Goal: Information Seeking & Learning: Learn about a topic

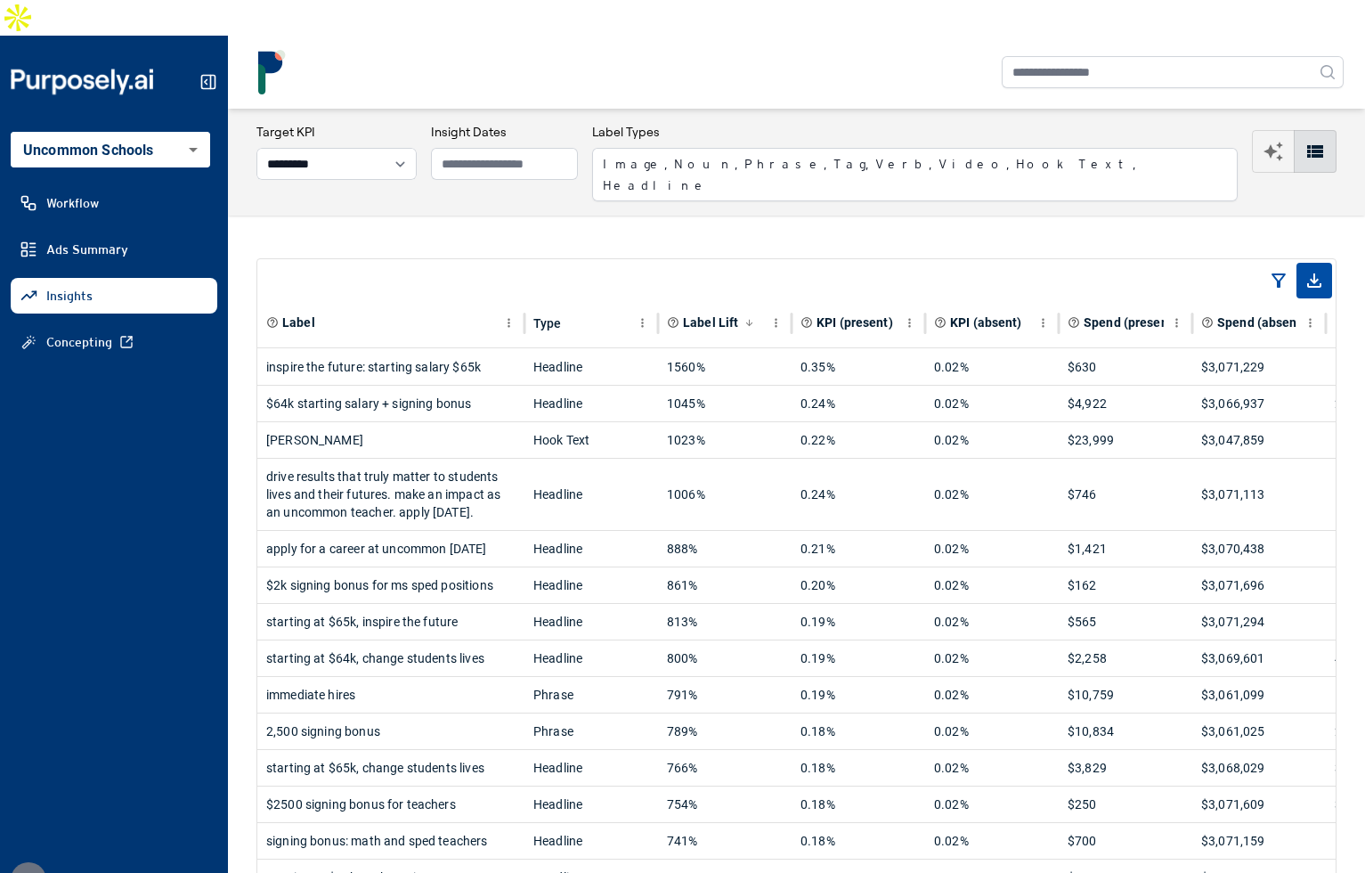
select select "*********"
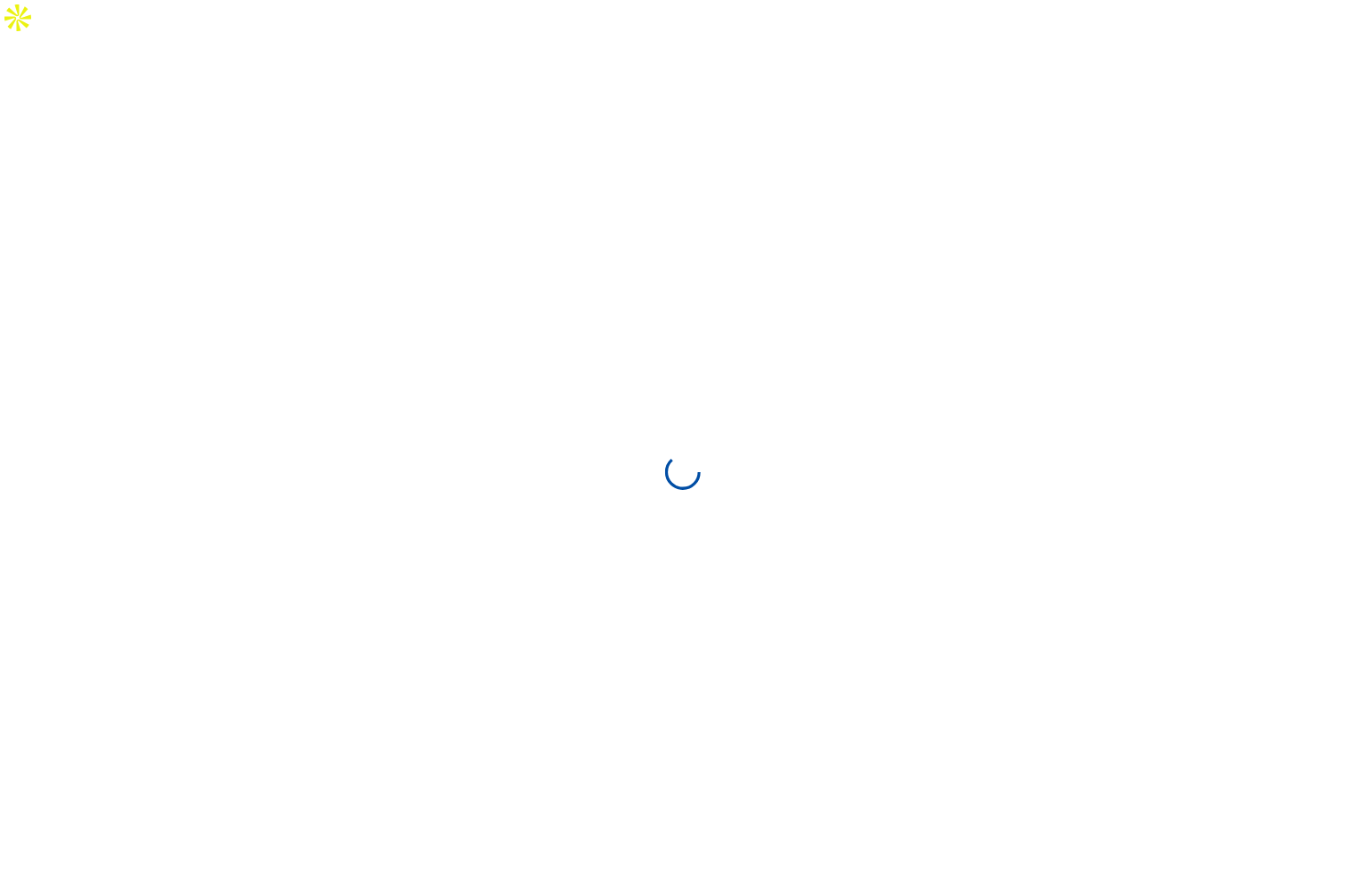
select select "**********"
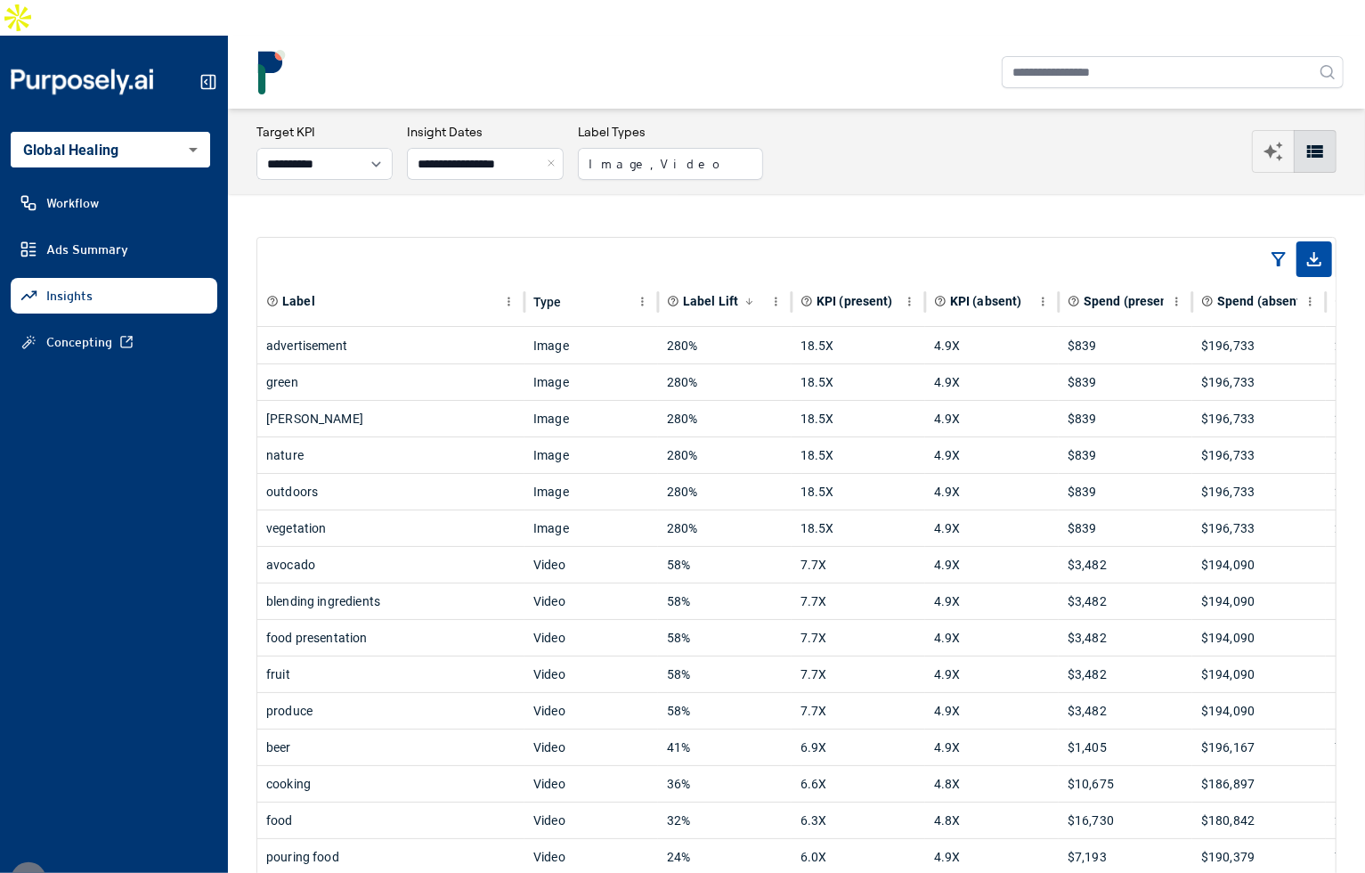
click at [424, 474] on div "outdoors" at bounding box center [390, 492] width 249 height 36
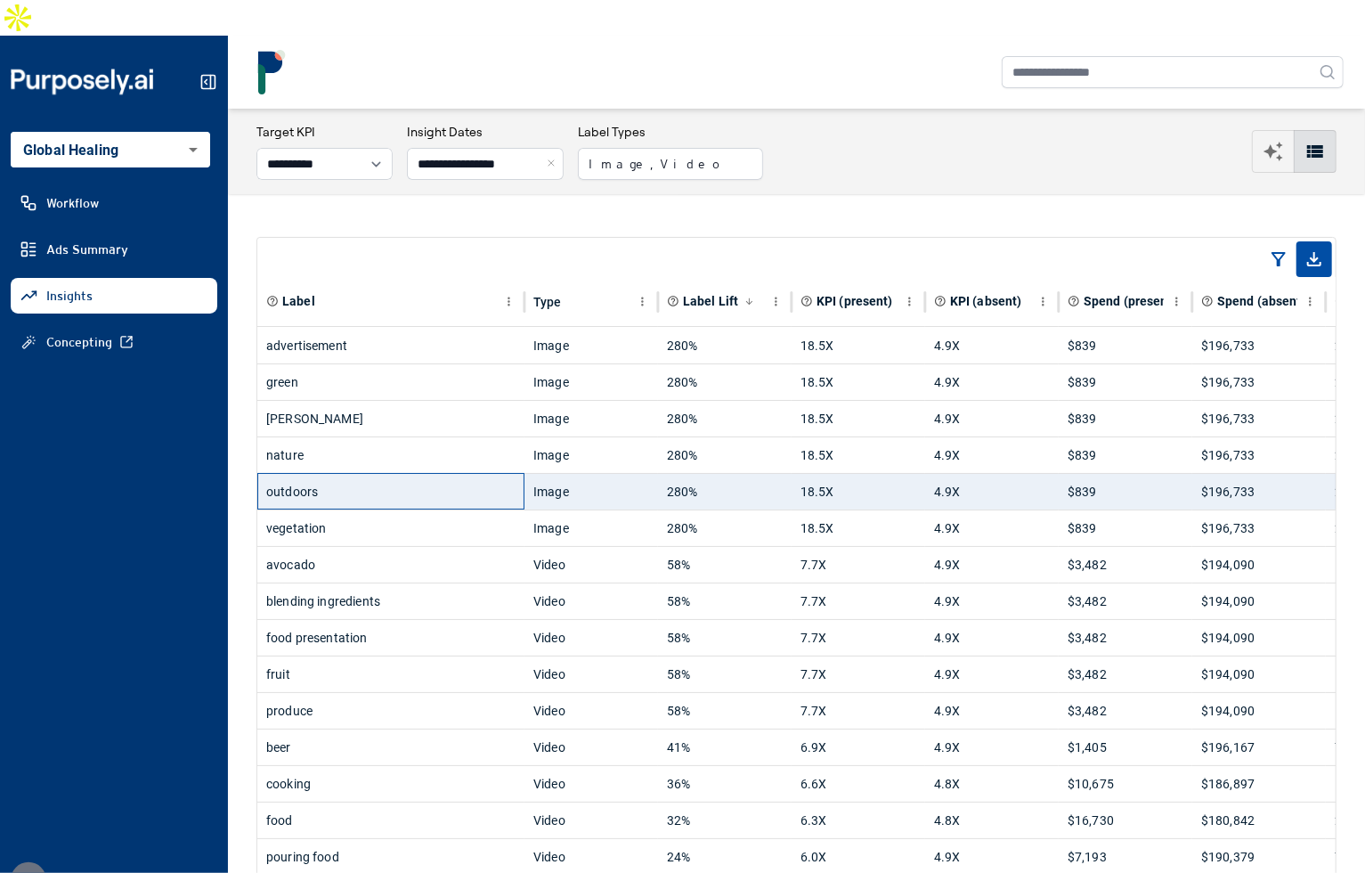
click at [424, 474] on div "outdoors" at bounding box center [390, 492] width 249 height 36
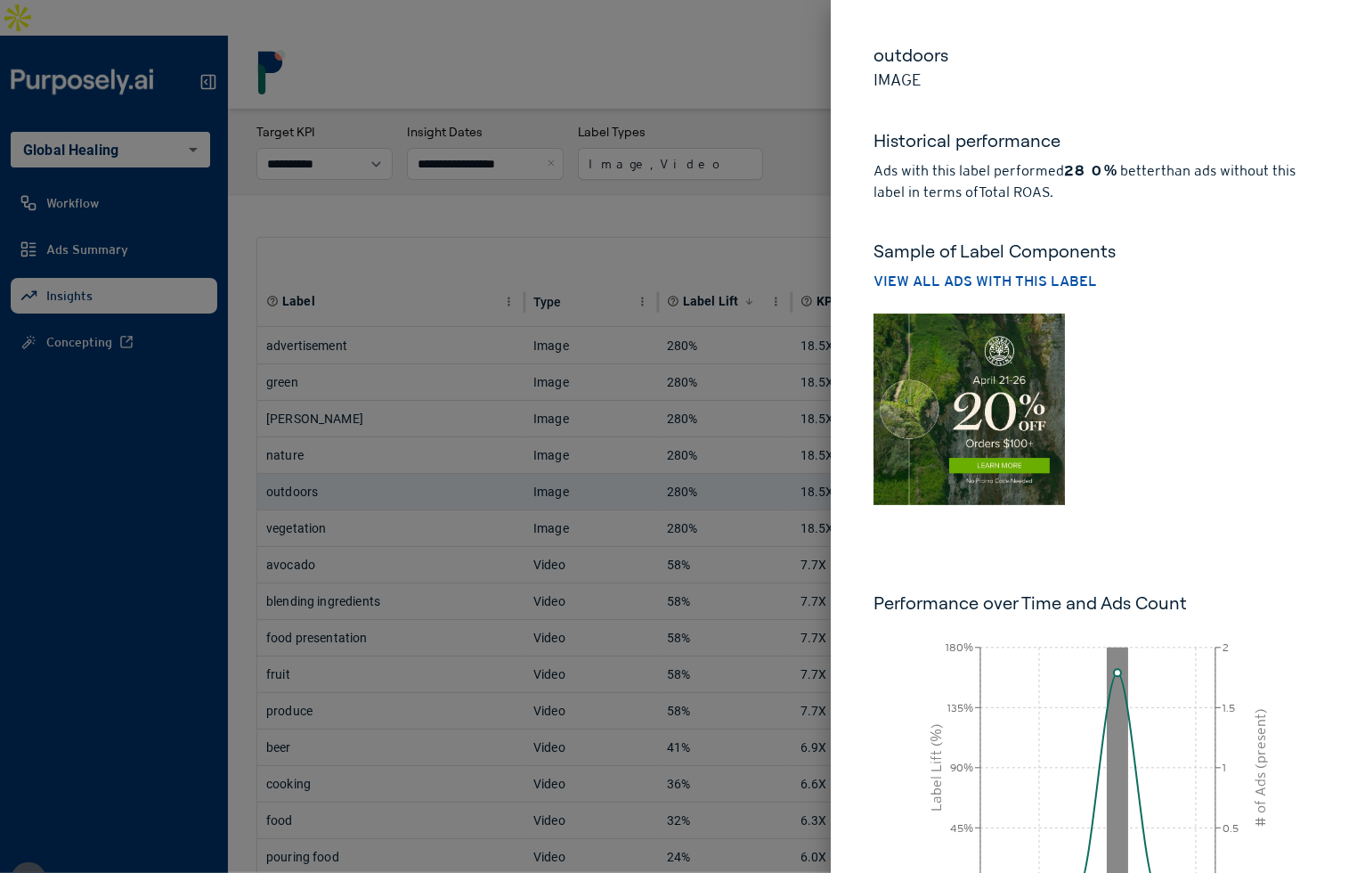
click at [750, 165] on div at bounding box center [682, 436] width 1365 height 873
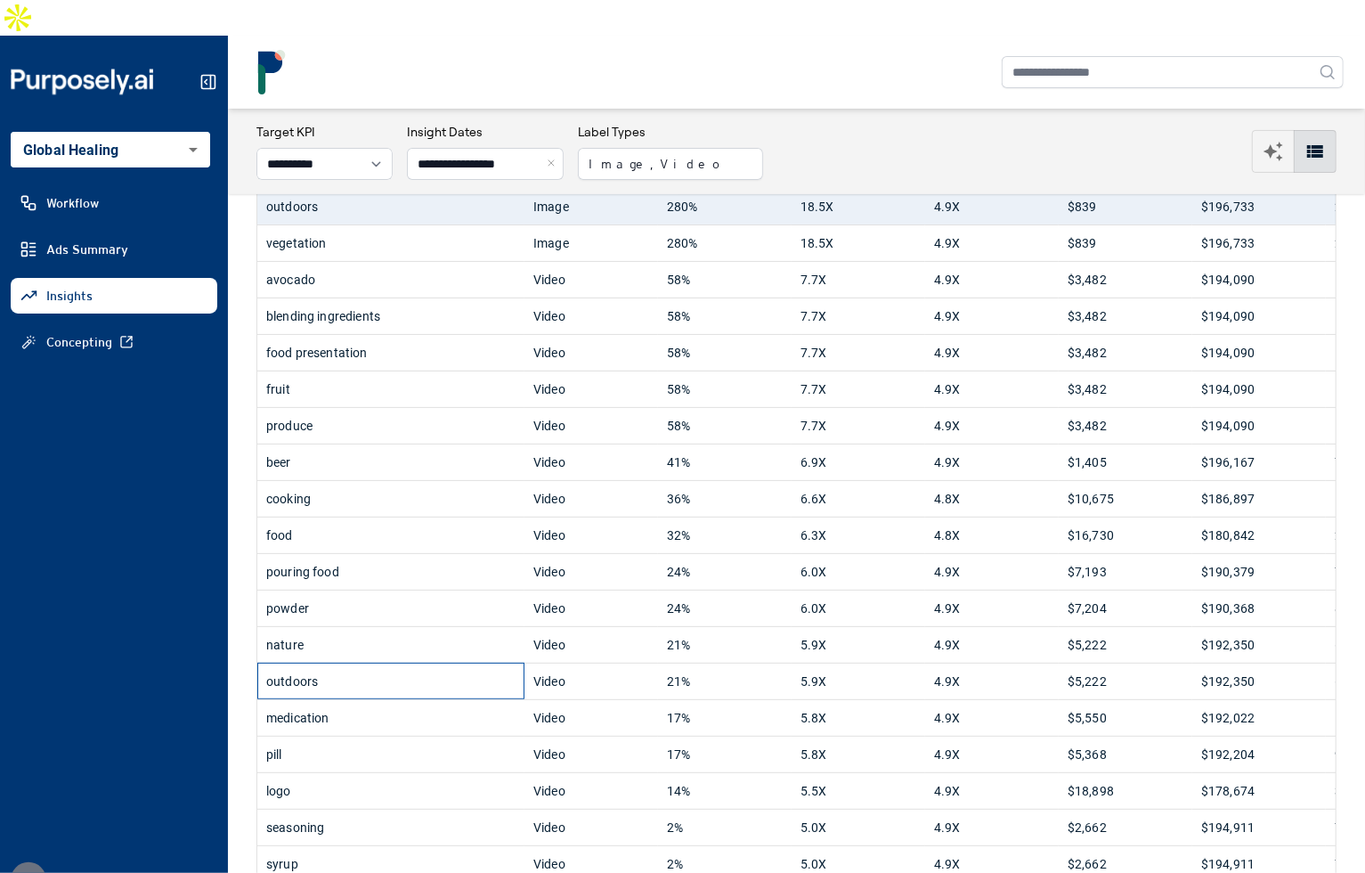
click at [482, 663] on div "outdoors" at bounding box center [390, 681] width 249 height 36
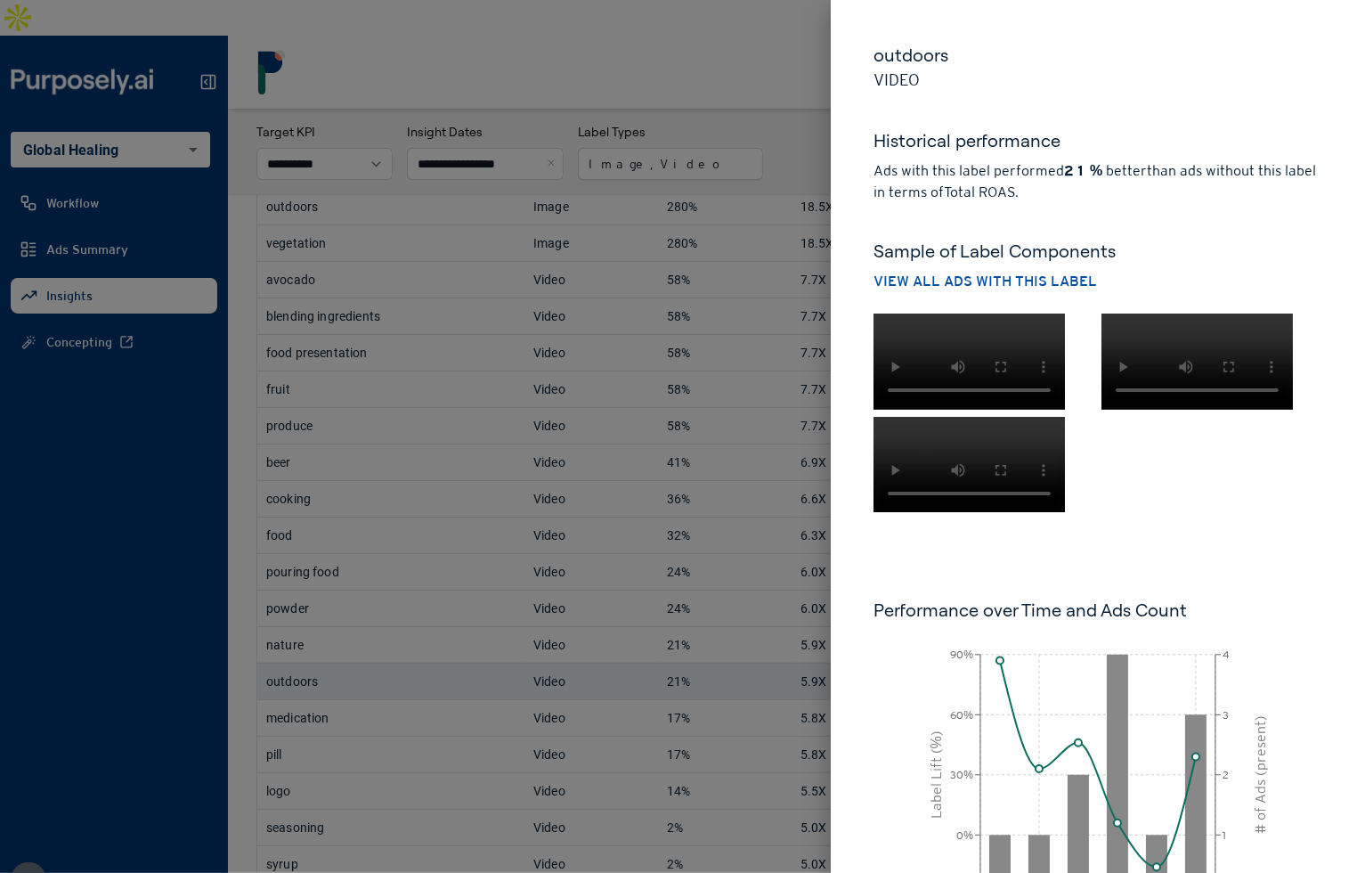
click at [989, 513] on video at bounding box center [969, 465] width 191 height 96
click at [785, 134] on div at bounding box center [682, 436] width 1365 height 873
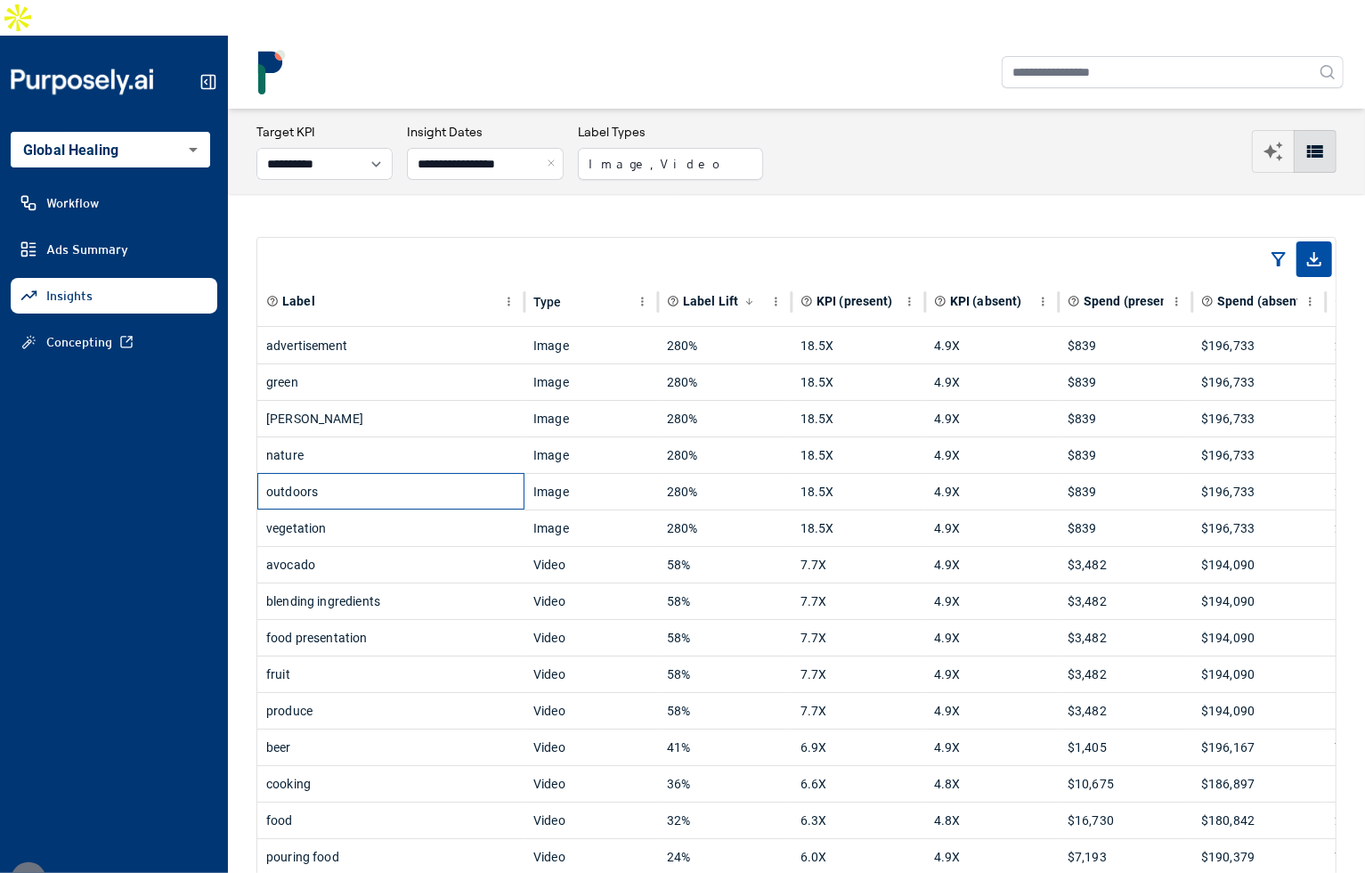
click at [427, 474] on div "outdoors" at bounding box center [390, 492] width 249 height 36
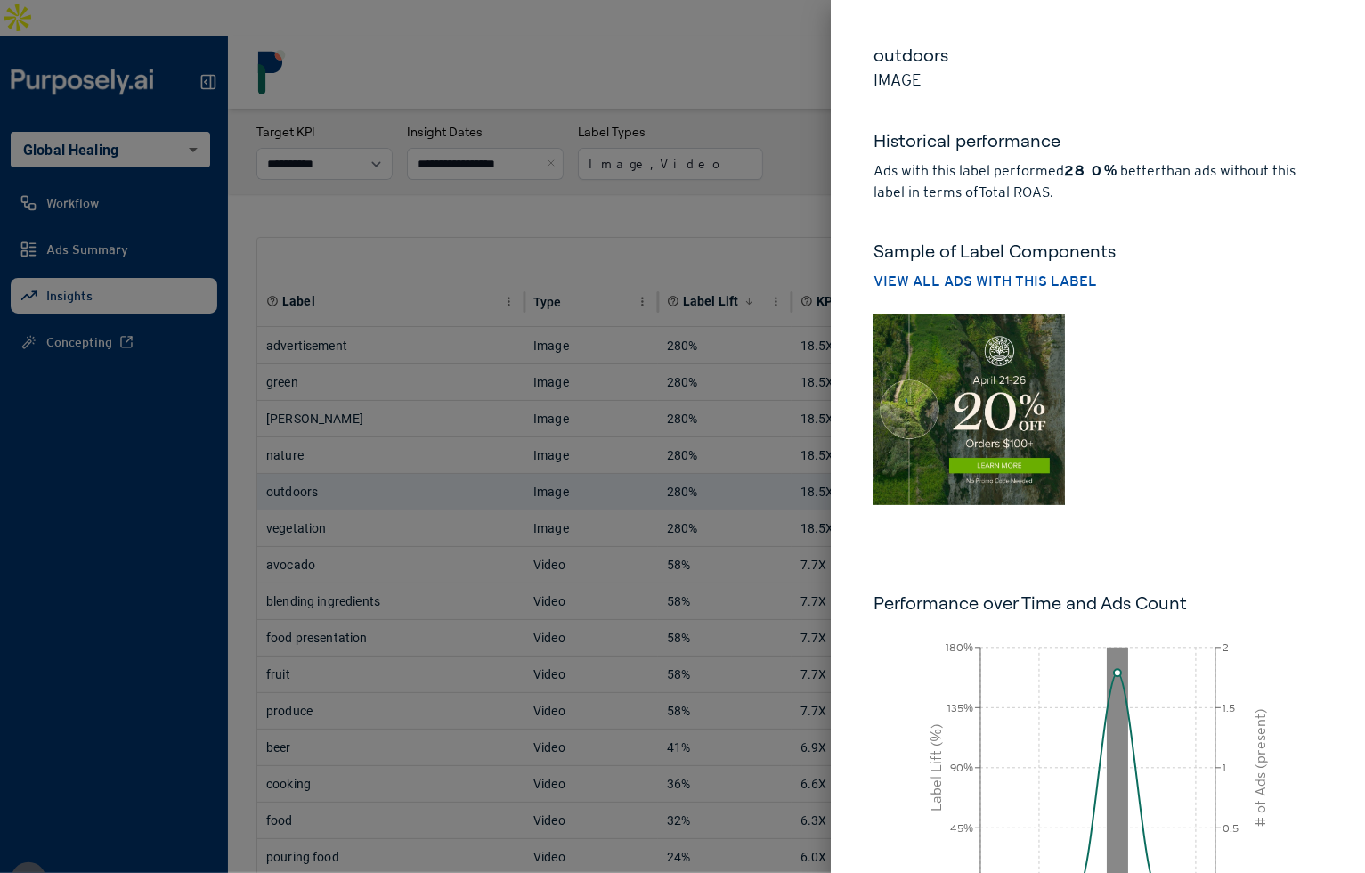
click at [427, 460] on div at bounding box center [682, 436] width 1365 height 873
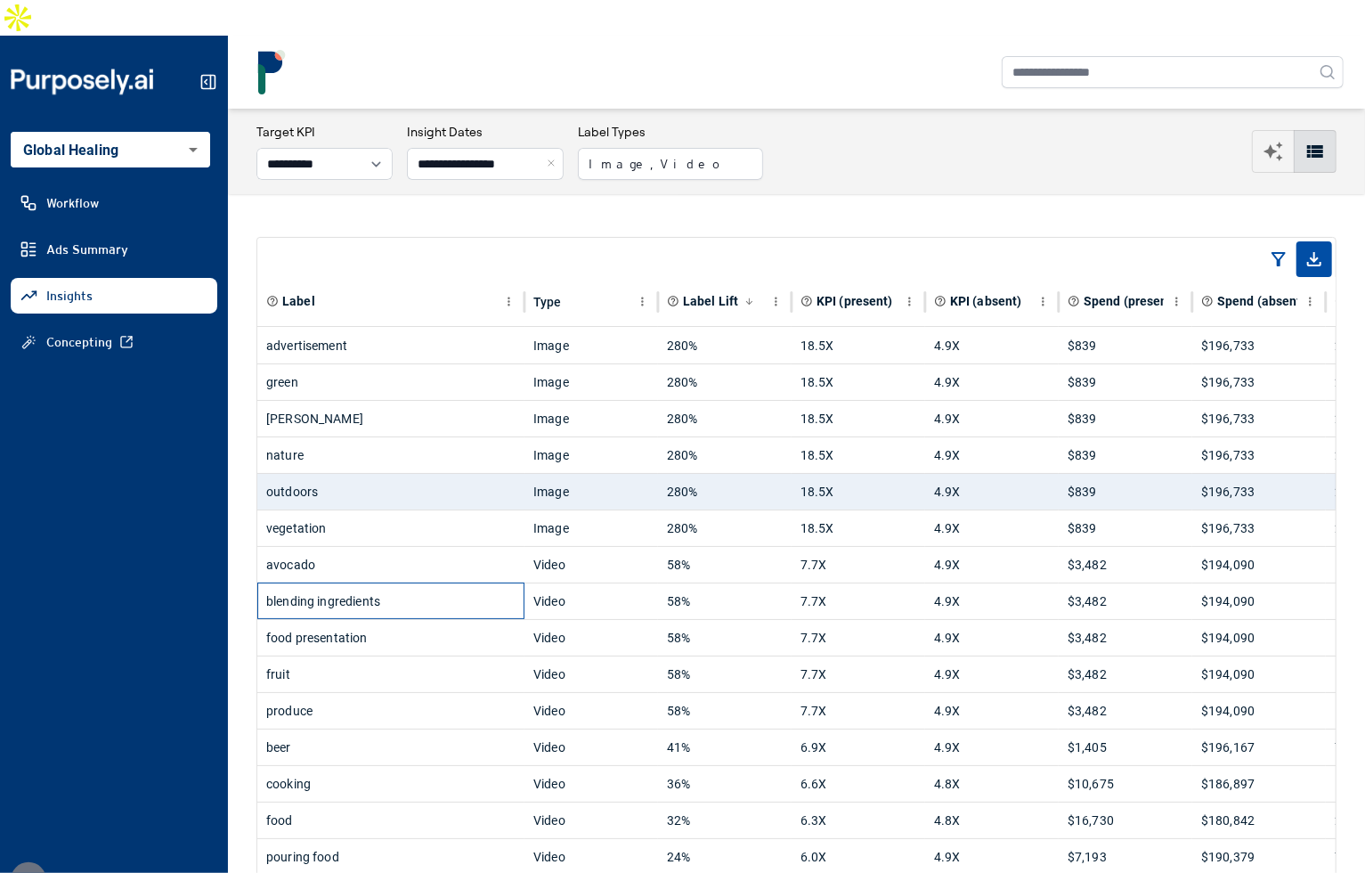
click at [444, 583] on div "blending ingredients" at bounding box center [390, 601] width 249 height 36
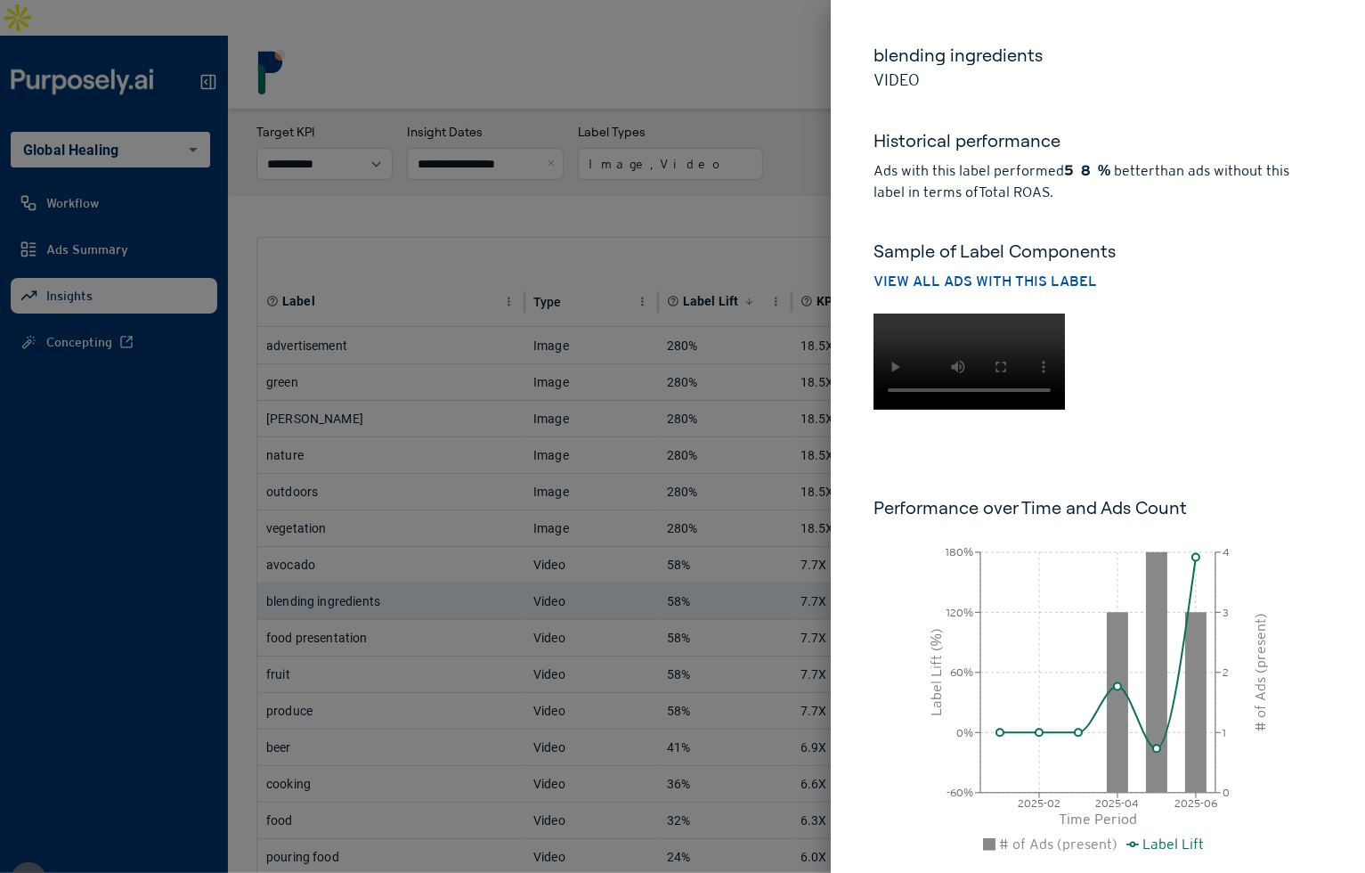
click at [1121, 410] on div at bounding box center [1094, 357] width 456 height 103
drag, startPoint x: 641, startPoint y: 576, endPoint x: 442, endPoint y: 598, distance: 200.7
click at [640, 576] on div at bounding box center [682, 436] width 1365 height 873
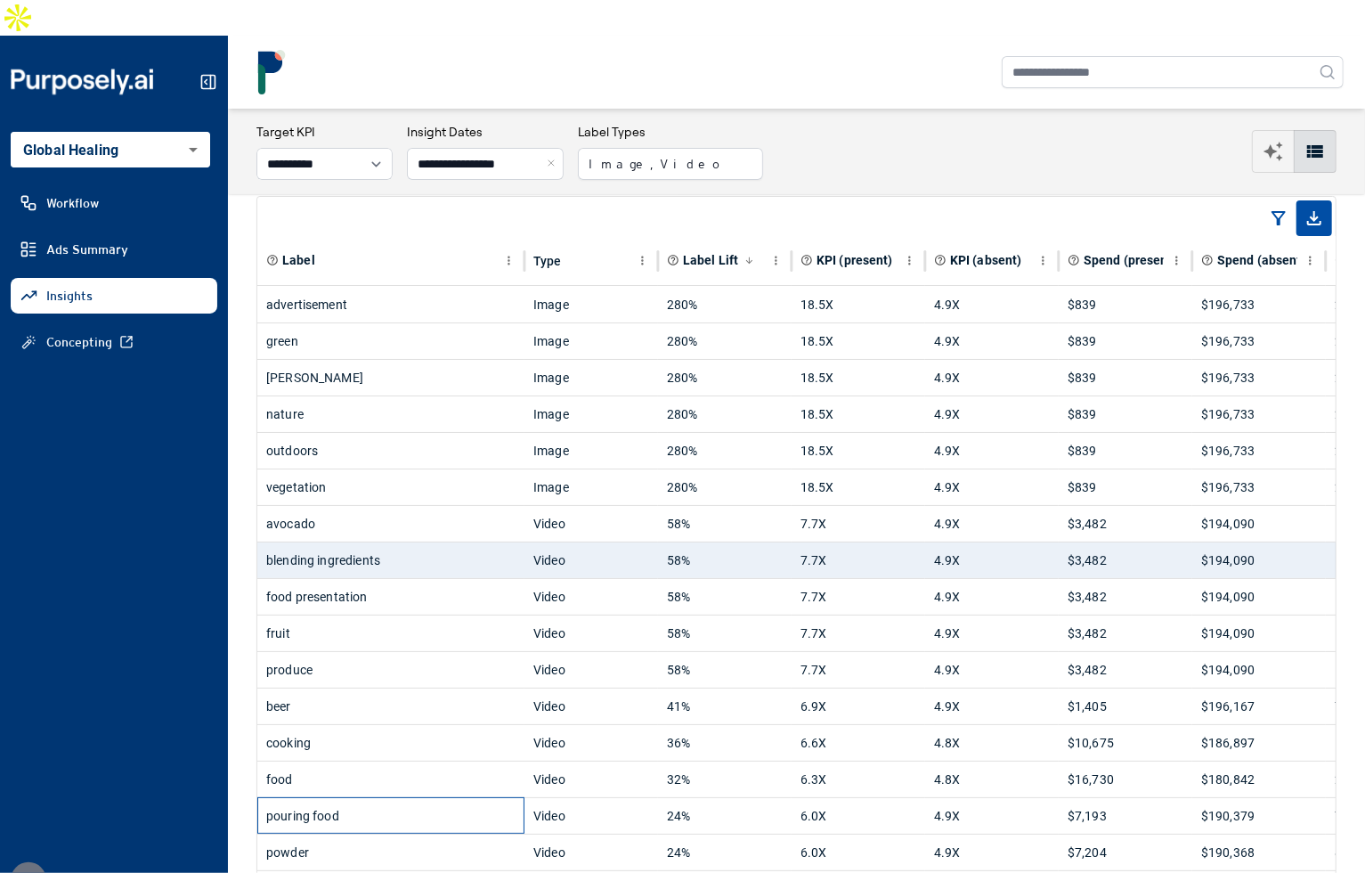
click at [483, 798] on div "pouring food" at bounding box center [390, 816] width 249 height 36
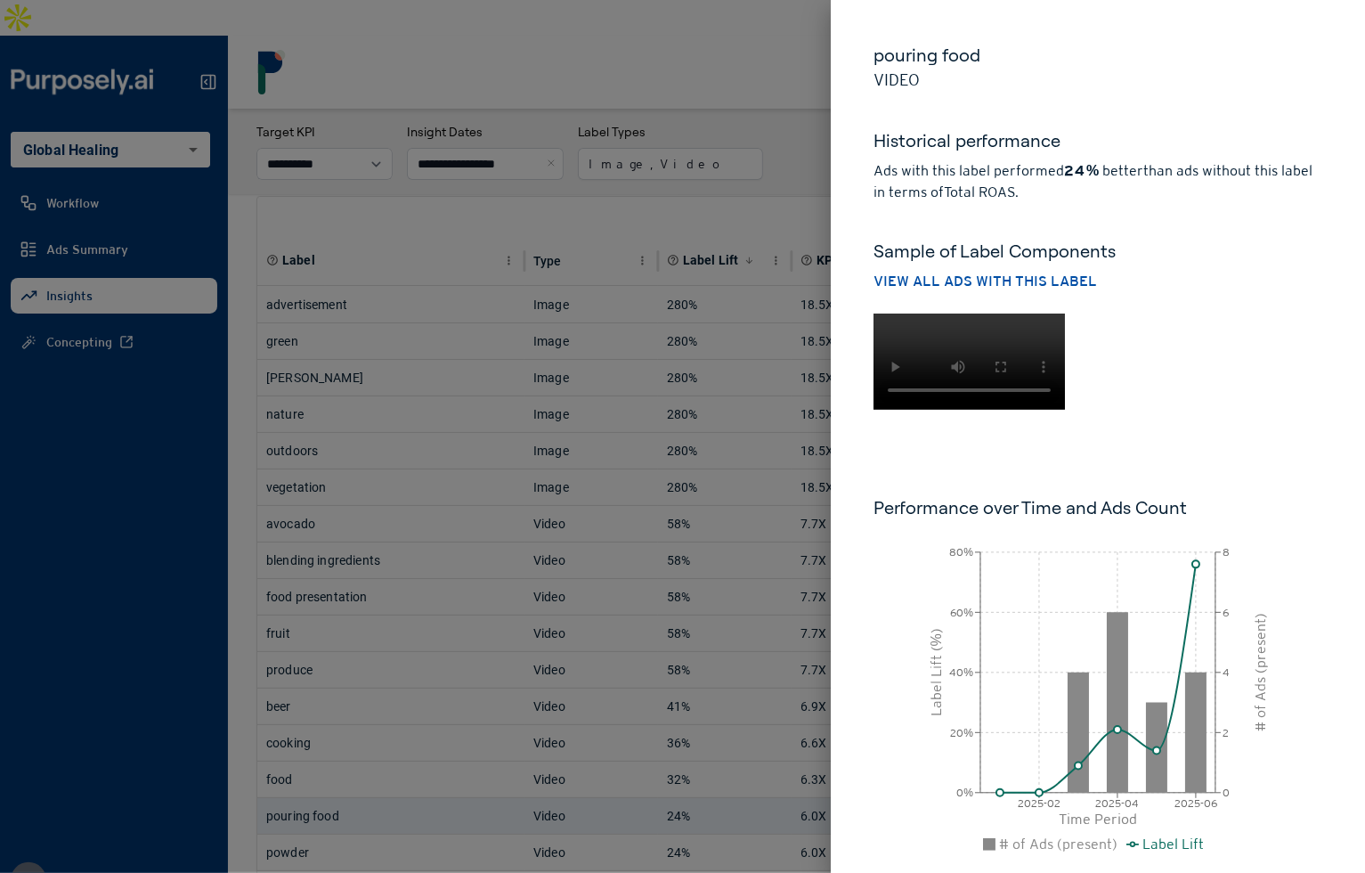
click at [1097, 410] on div at bounding box center [1094, 357] width 456 height 103
drag, startPoint x: 790, startPoint y: 125, endPoint x: 822, endPoint y: 424, distance: 300.9
click at [790, 126] on div at bounding box center [682, 436] width 1365 height 873
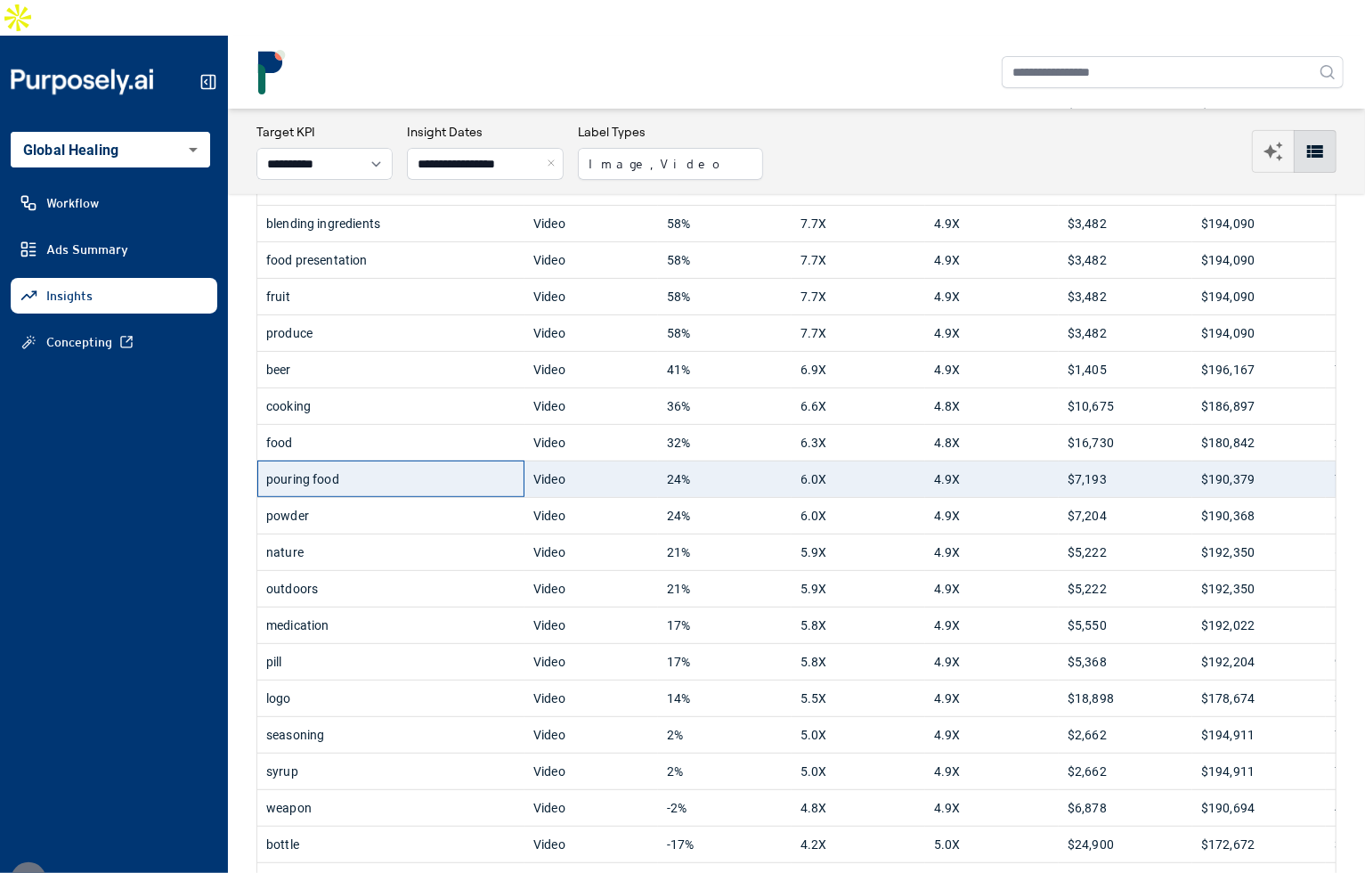
scroll to position [382, 0]
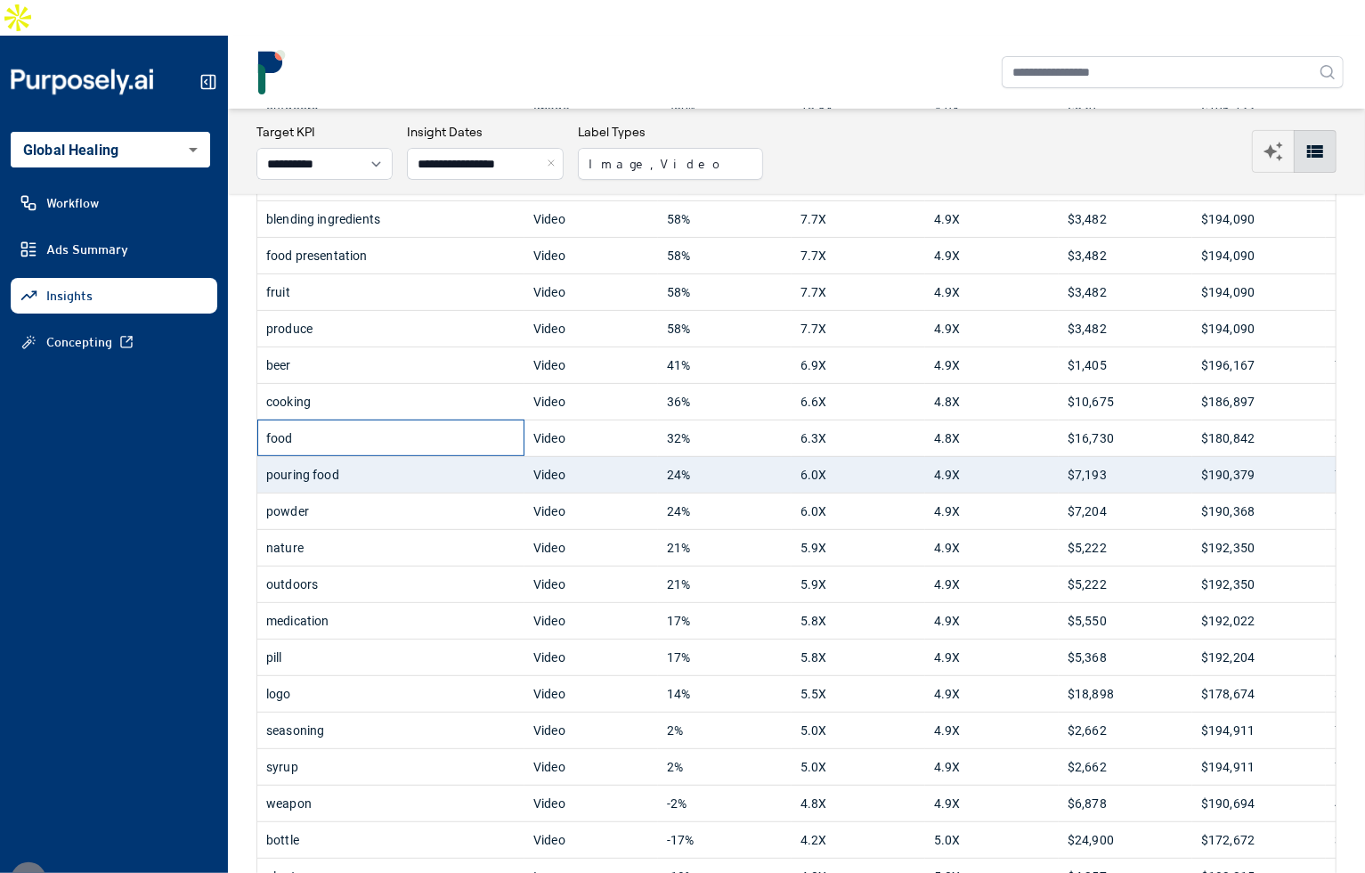
click at [386, 420] on div "food" at bounding box center [390, 438] width 249 height 36
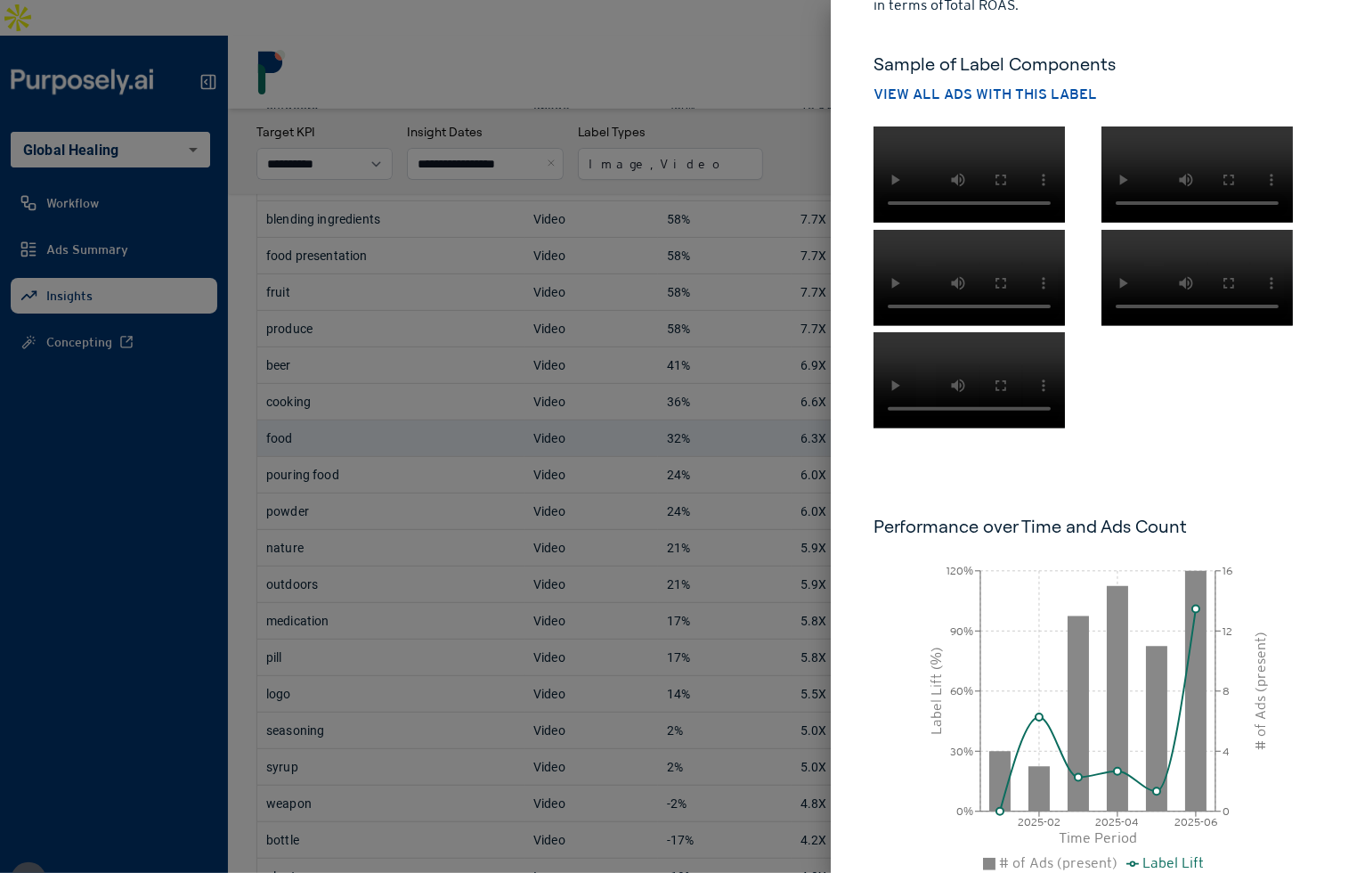
scroll to position [0, 0]
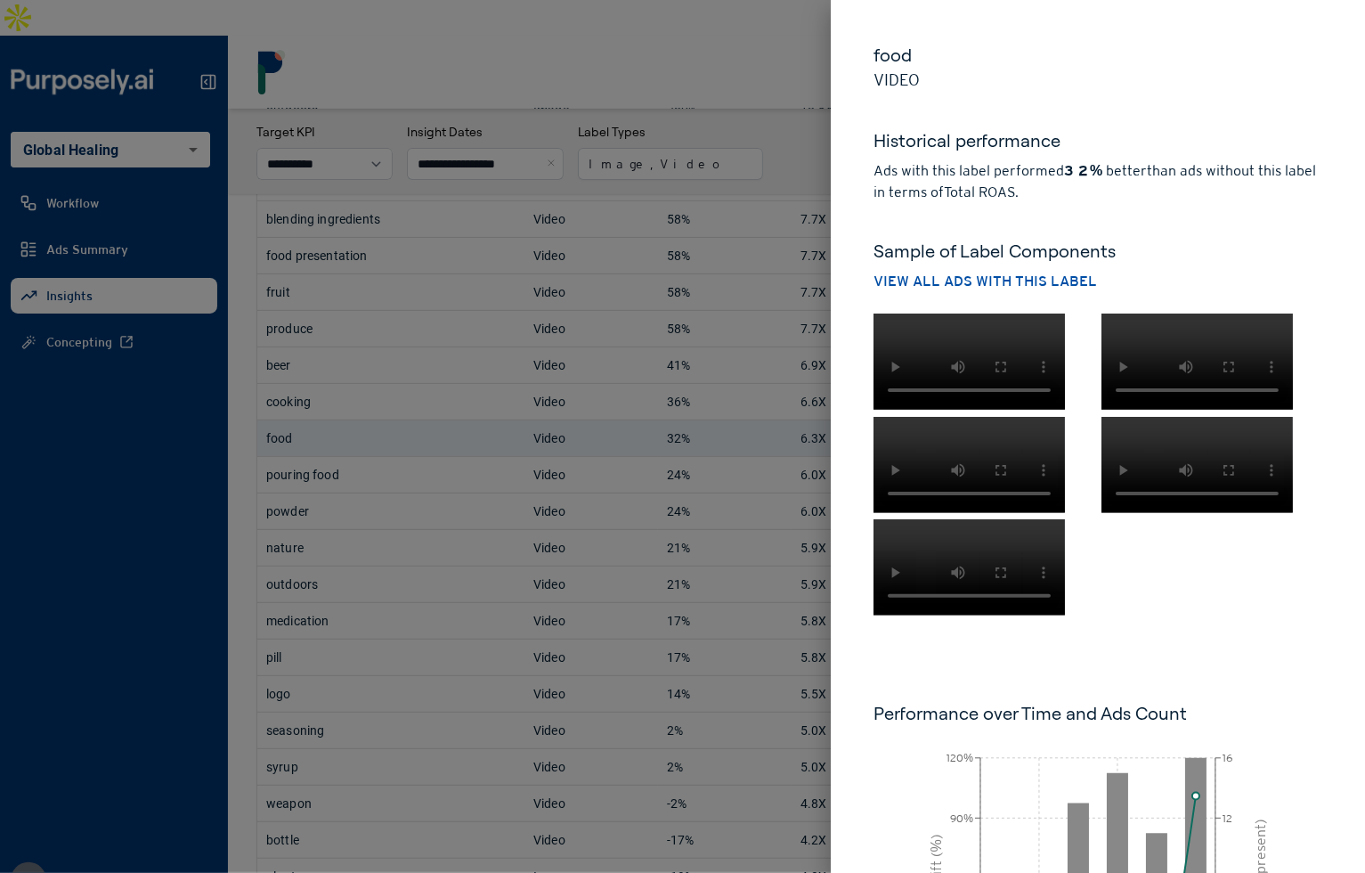
click at [810, 128] on div at bounding box center [682, 436] width 1365 height 873
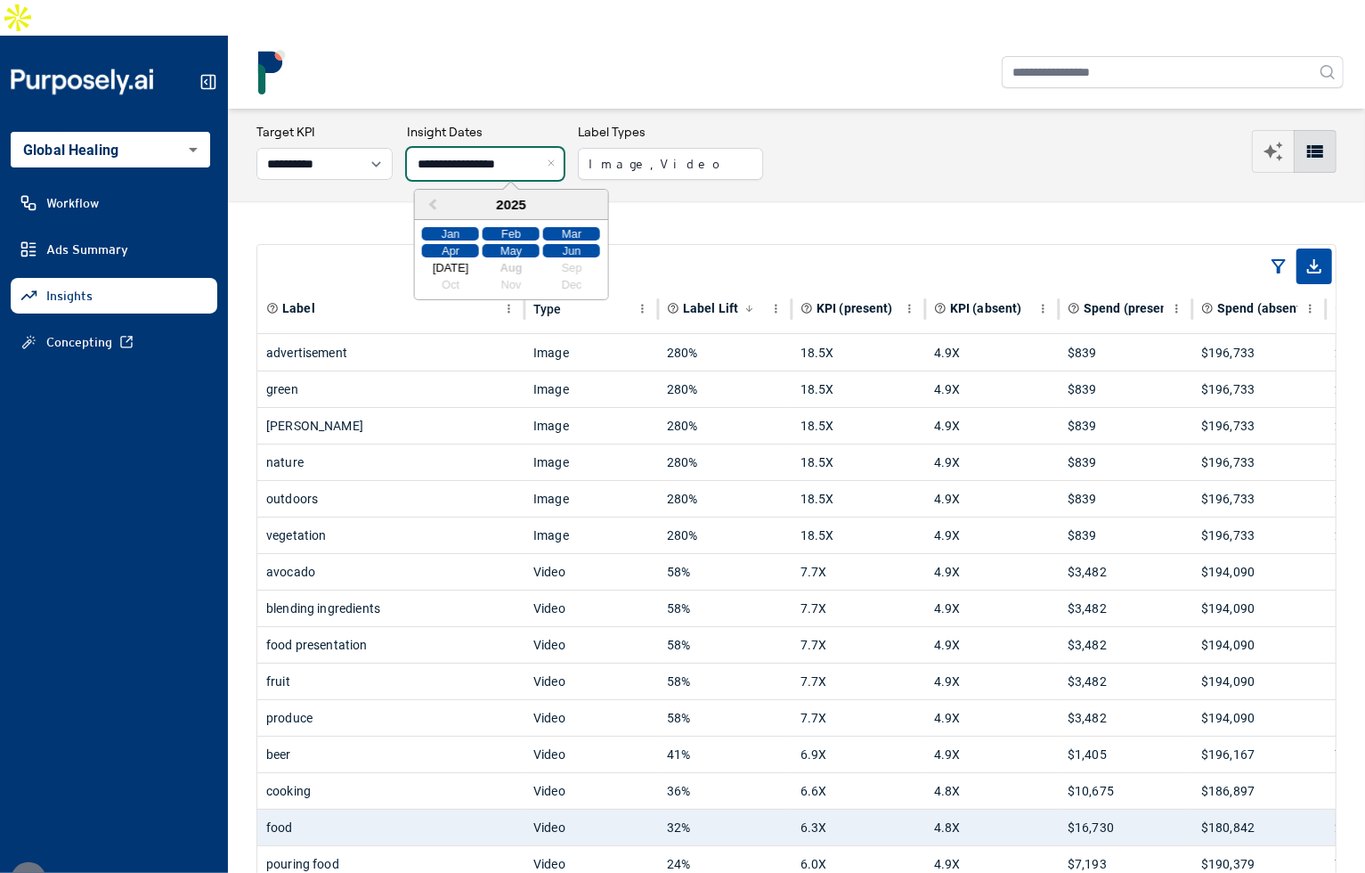
click at [527, 148] on input "**********" at bounding box center [485, 164] width 157 height 32
click at [457, 227] on div "Jan" at bounding box center [450, 233] width 57 height 13
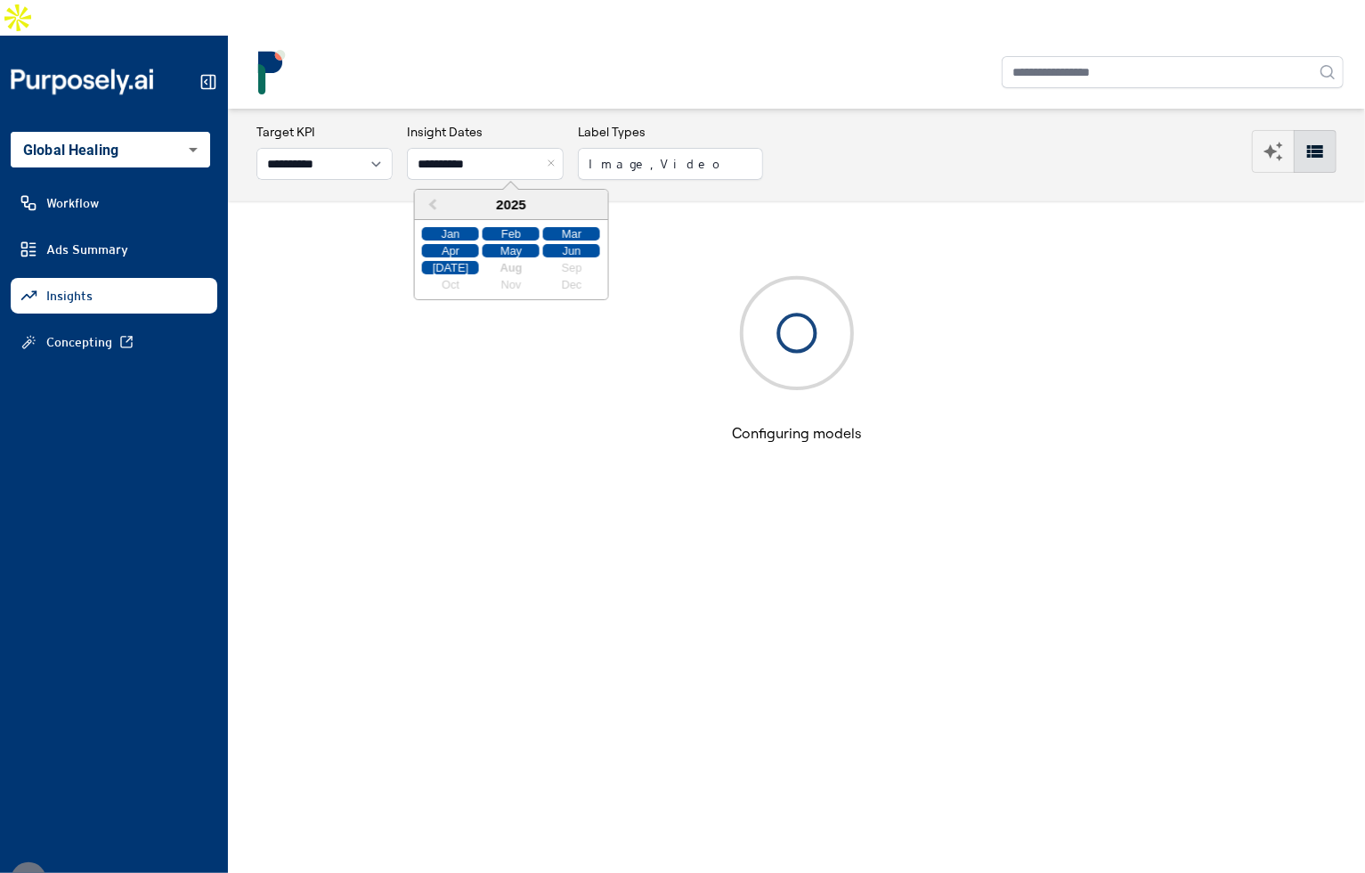
click at [452, 261] on div "[DATE]" at bounding box center [450, 267] width 57 height 13
type input "**********"
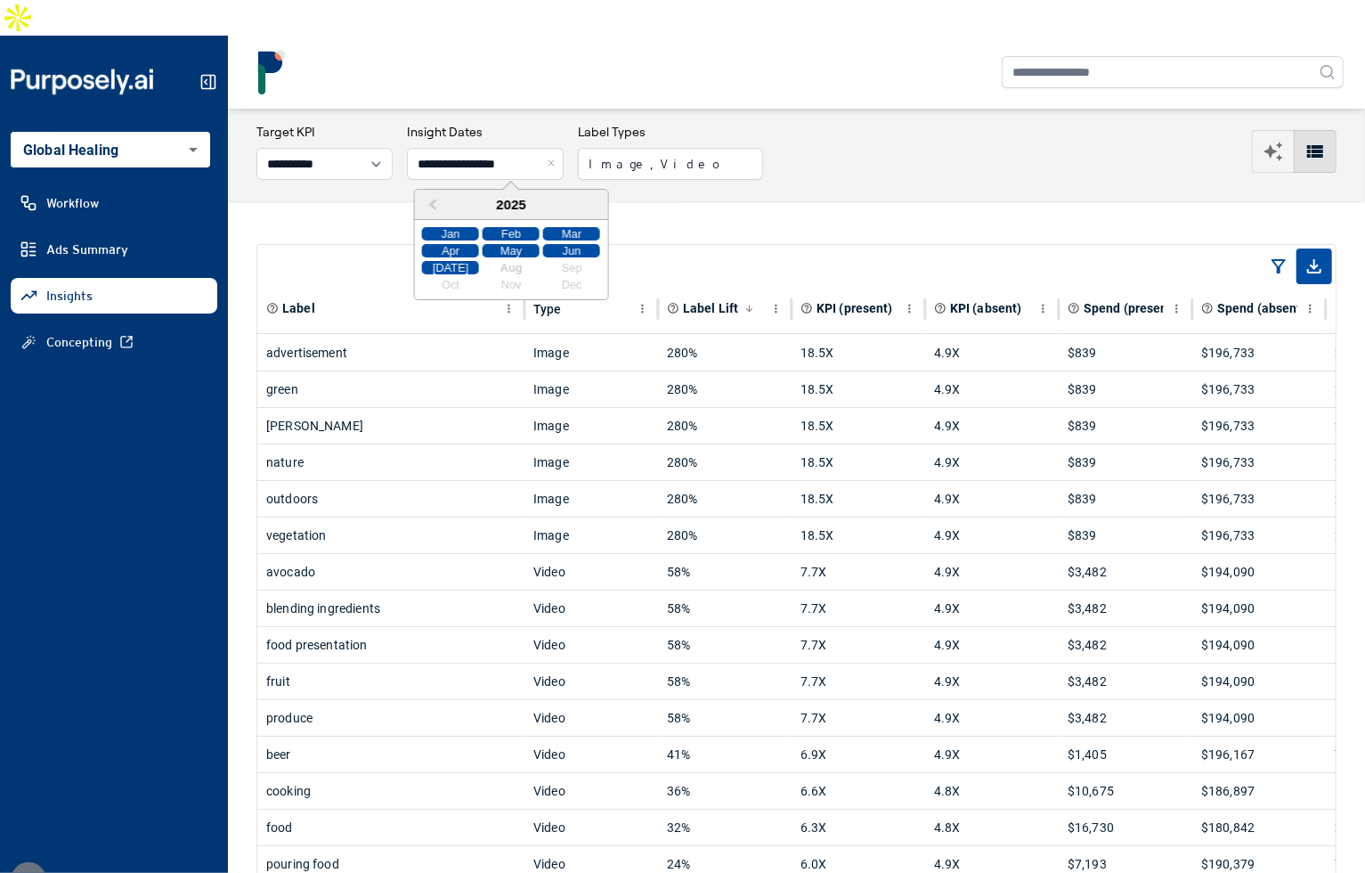
drag, startPoint x: 712, startPoint y: 165, endPoint x: 690, endPoint y: 246, distance: 83.8
click at [712, 165] on main "**********" at bounding box center [796, 509] width 1137 height 800
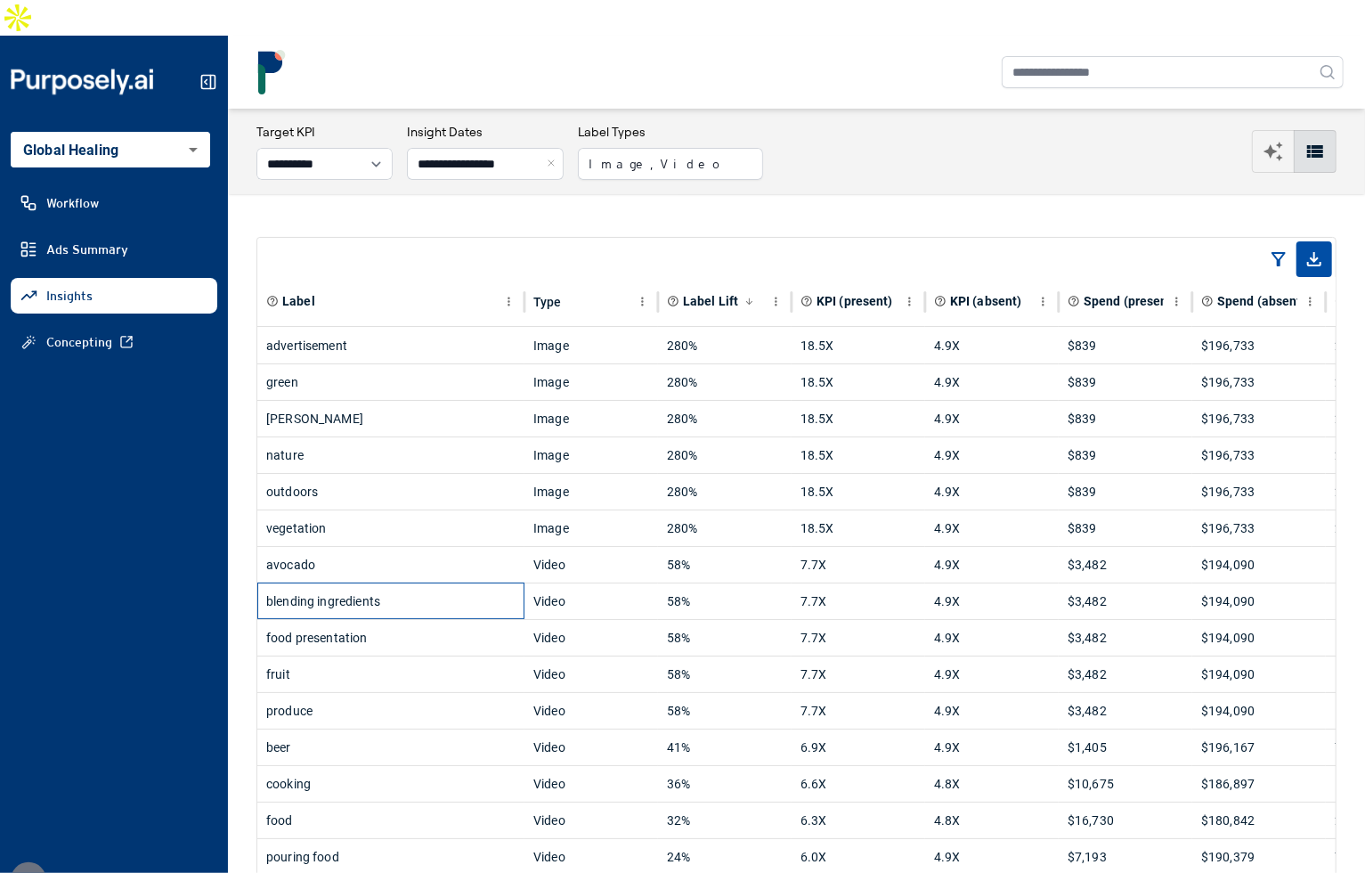
click at [425, 583] on div "blending ingredients" at bounding box center [390, 601] width 249 height 36
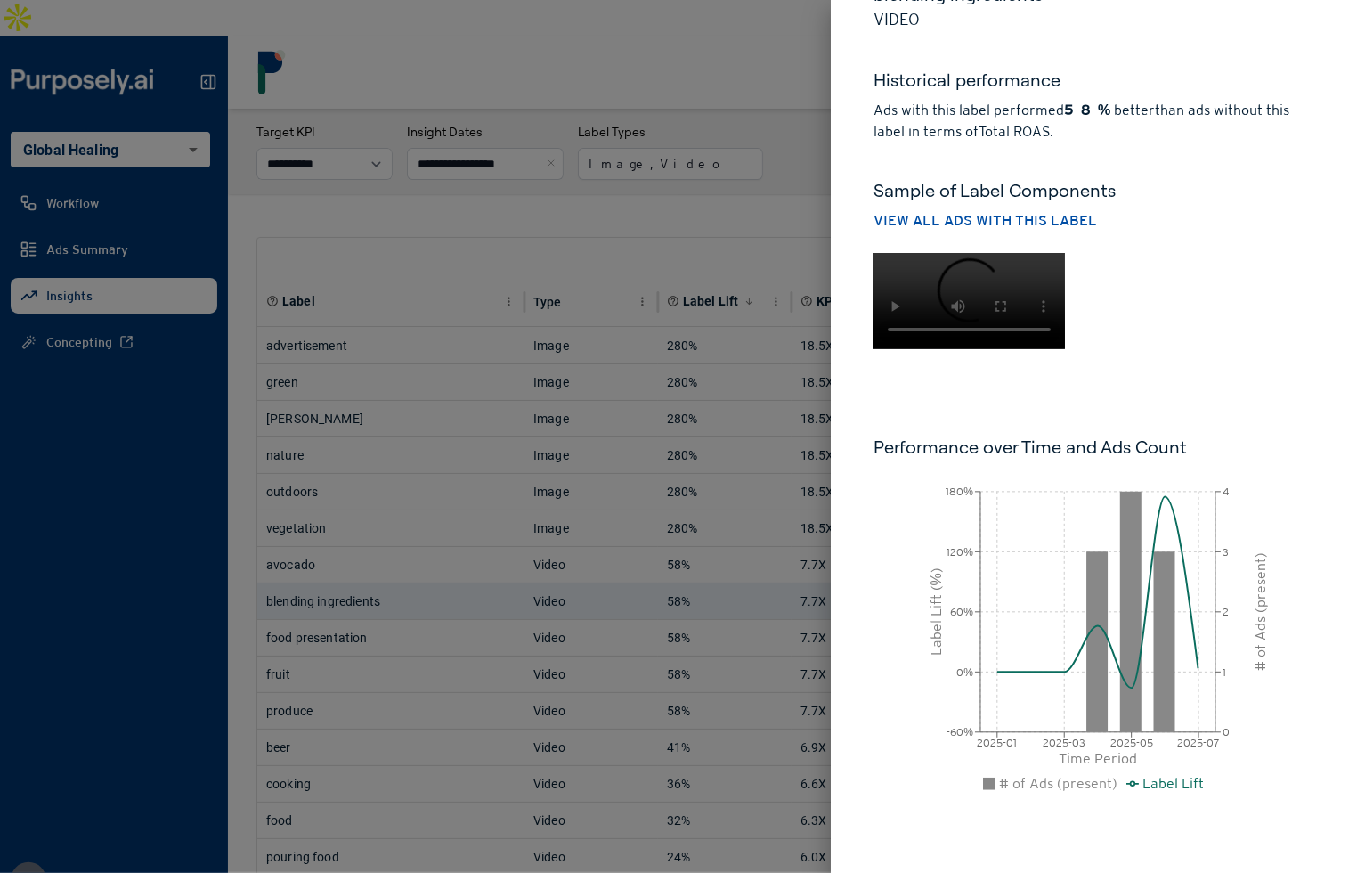
scroll to position [305, 0]
click at [1226, 388] on div "blending ingredients Video Historical performance Ads with this label performed…" at bounding box center [1098, 405] width 534 height 933
click at [664, 386] on div at bounding box center [682, 436] width 1365 height 873
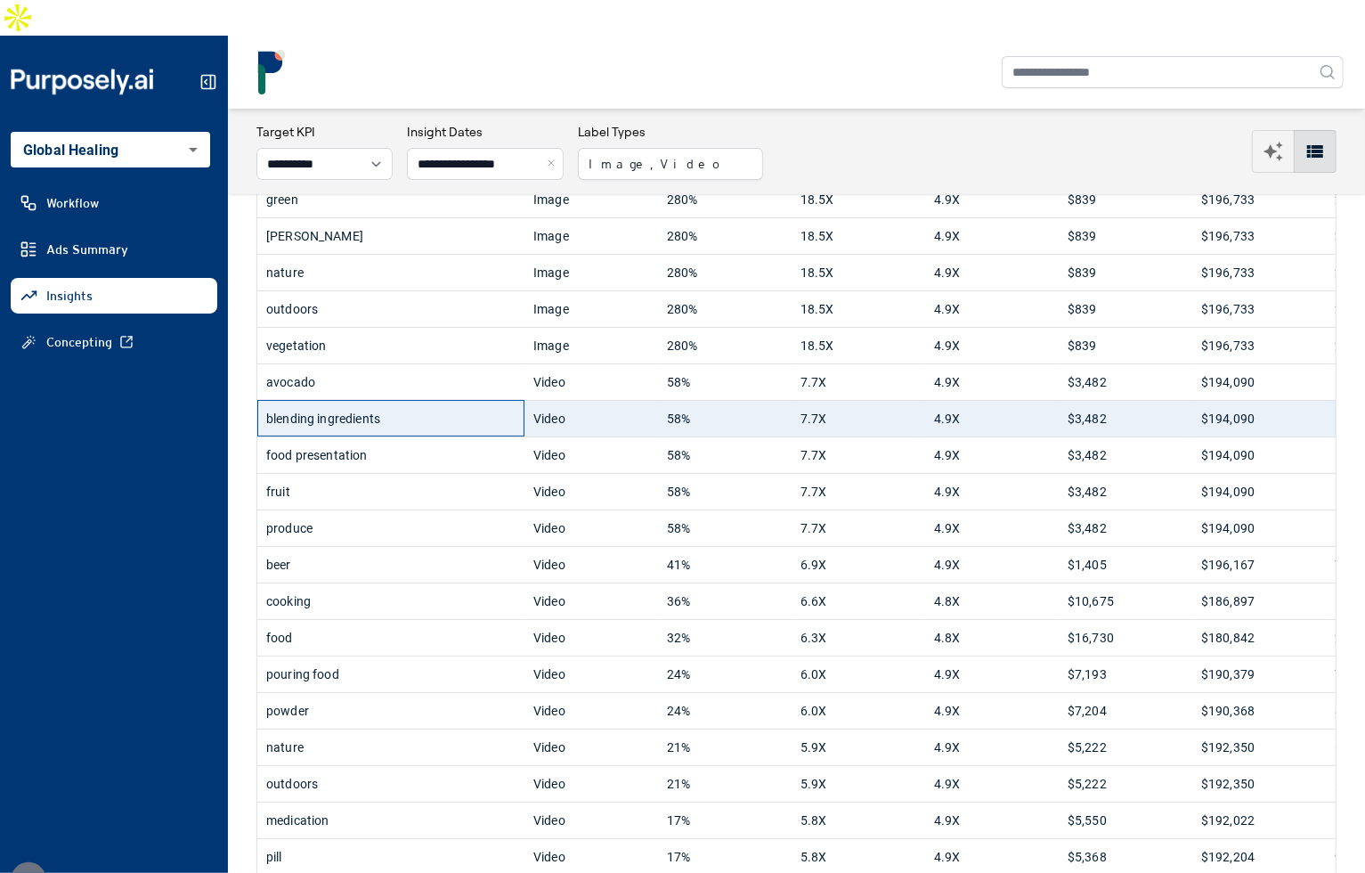
scroll to position [208, 0]
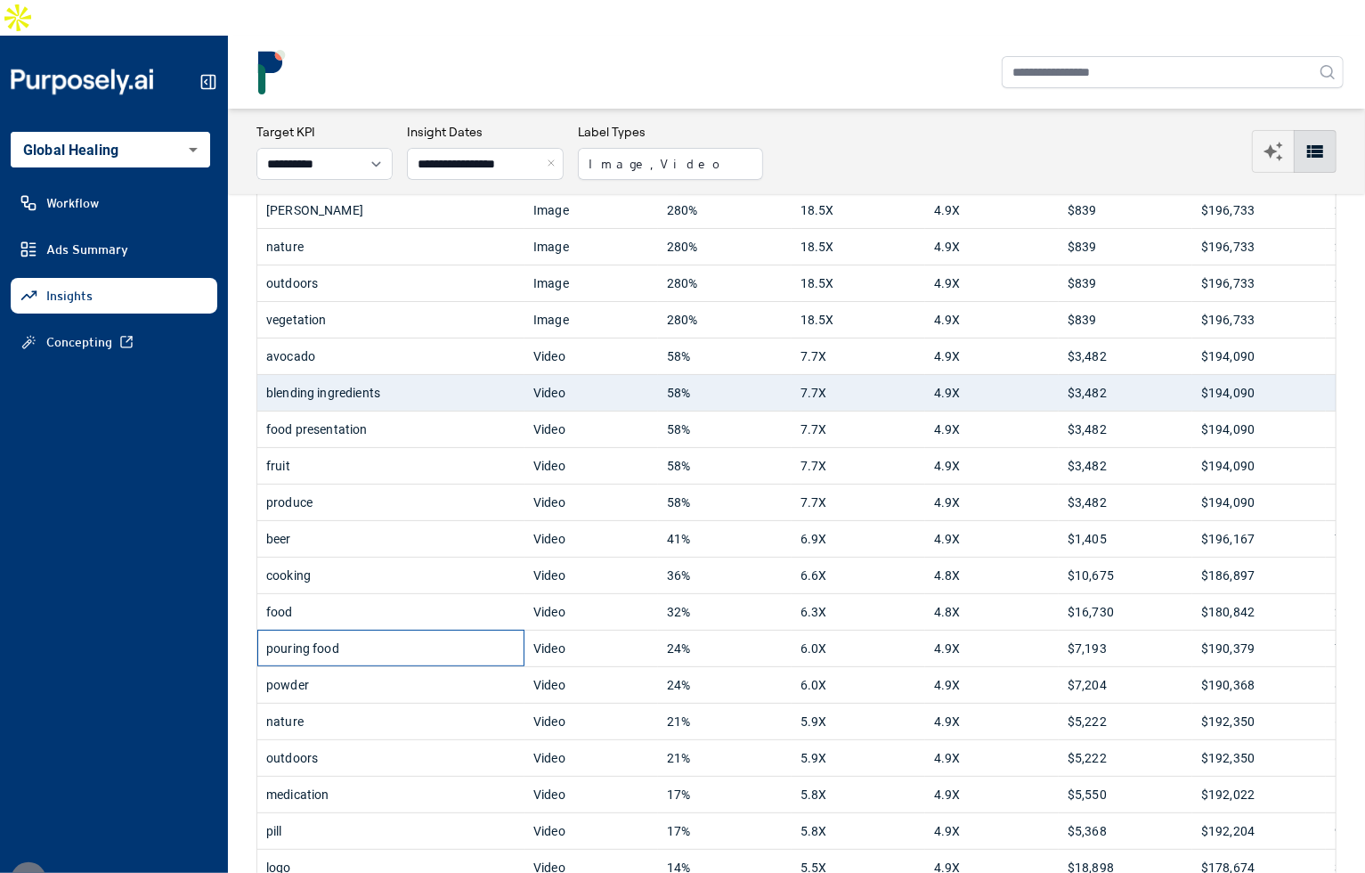
click at [452, 630] on div "pouring food" at bounding box center [390, 648] width 249 height 36
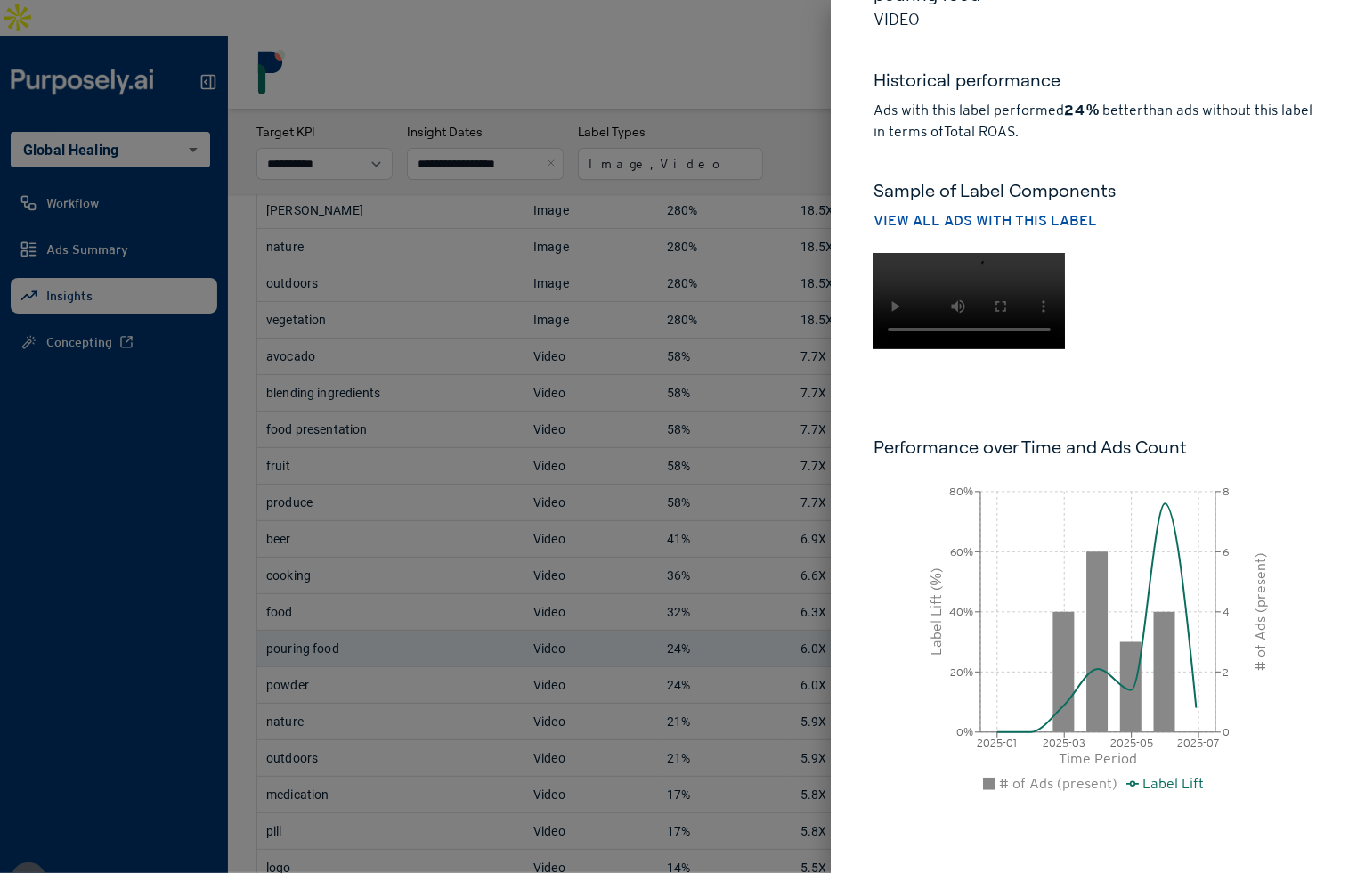
scroll to position [156, 0]
click at [537, 500] on div at bounding box center [682, 436] width 1365 height 873
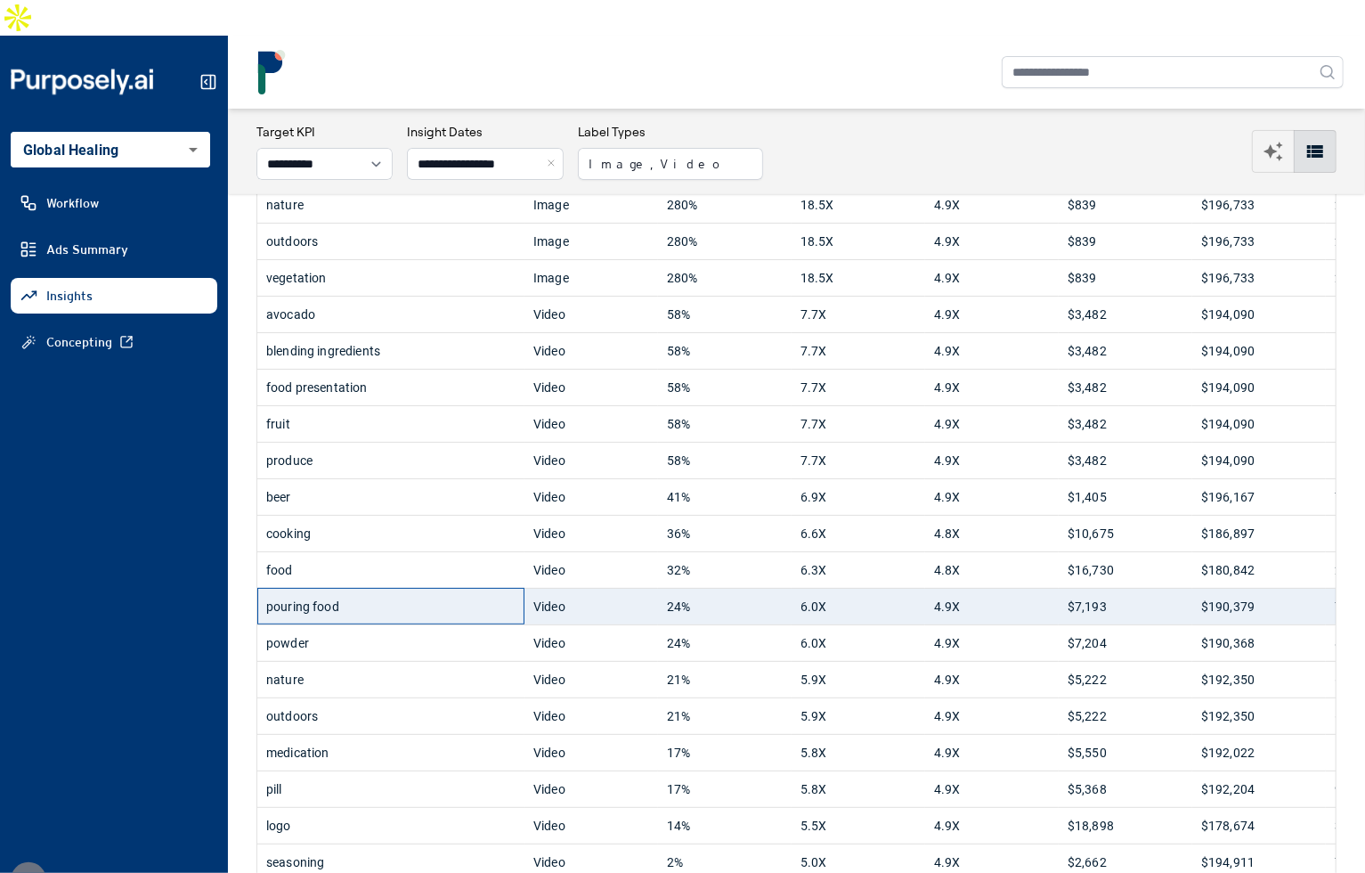
scroll to position [249, 0]
click at [432, 370] on div "food presentation" at bounding box center [390, 388] width 249 height 36
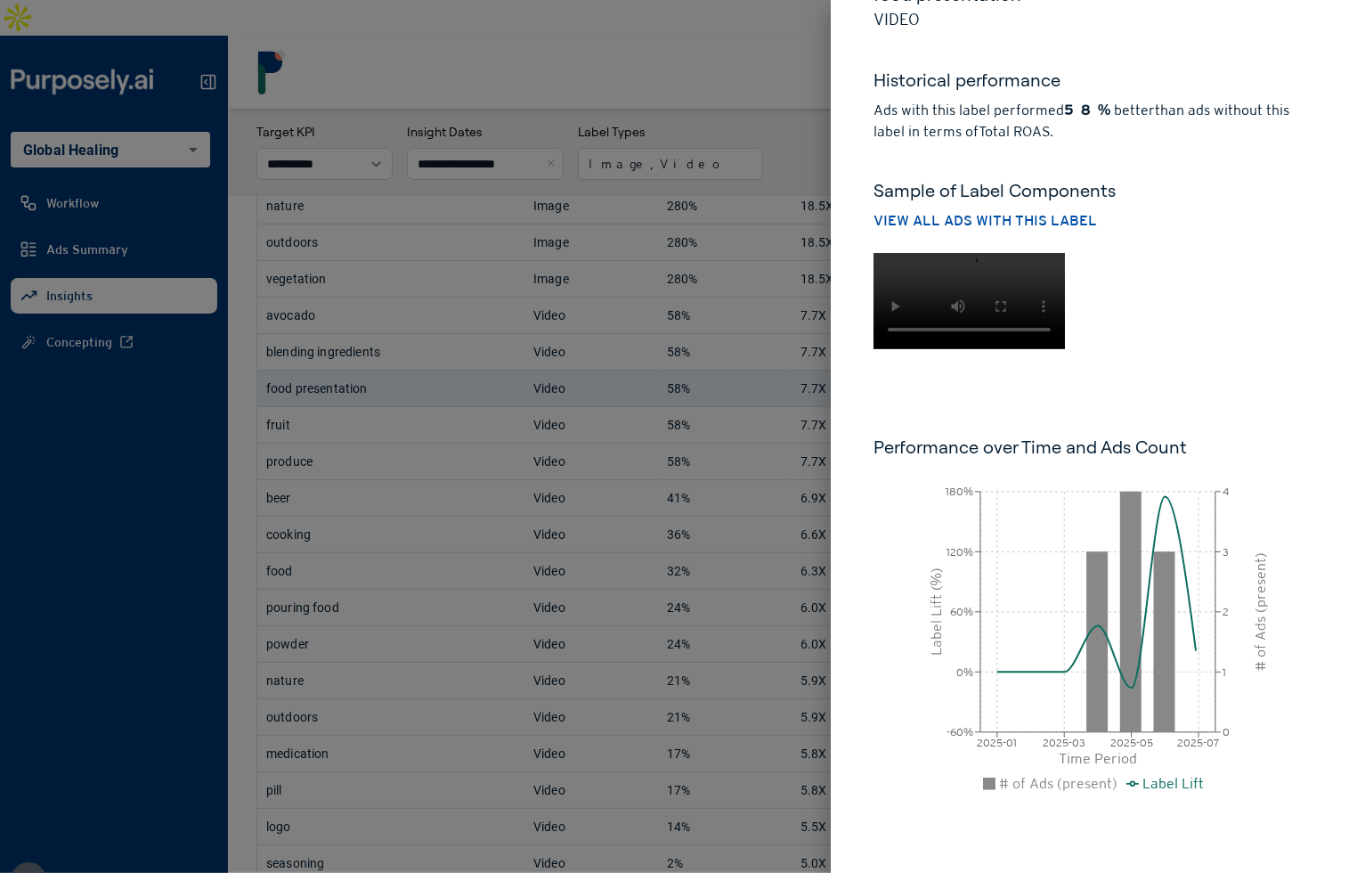
scroll to position [283, 0]
click at [692, 460] on div at bounding box center [682, 436] width 1365 height 873
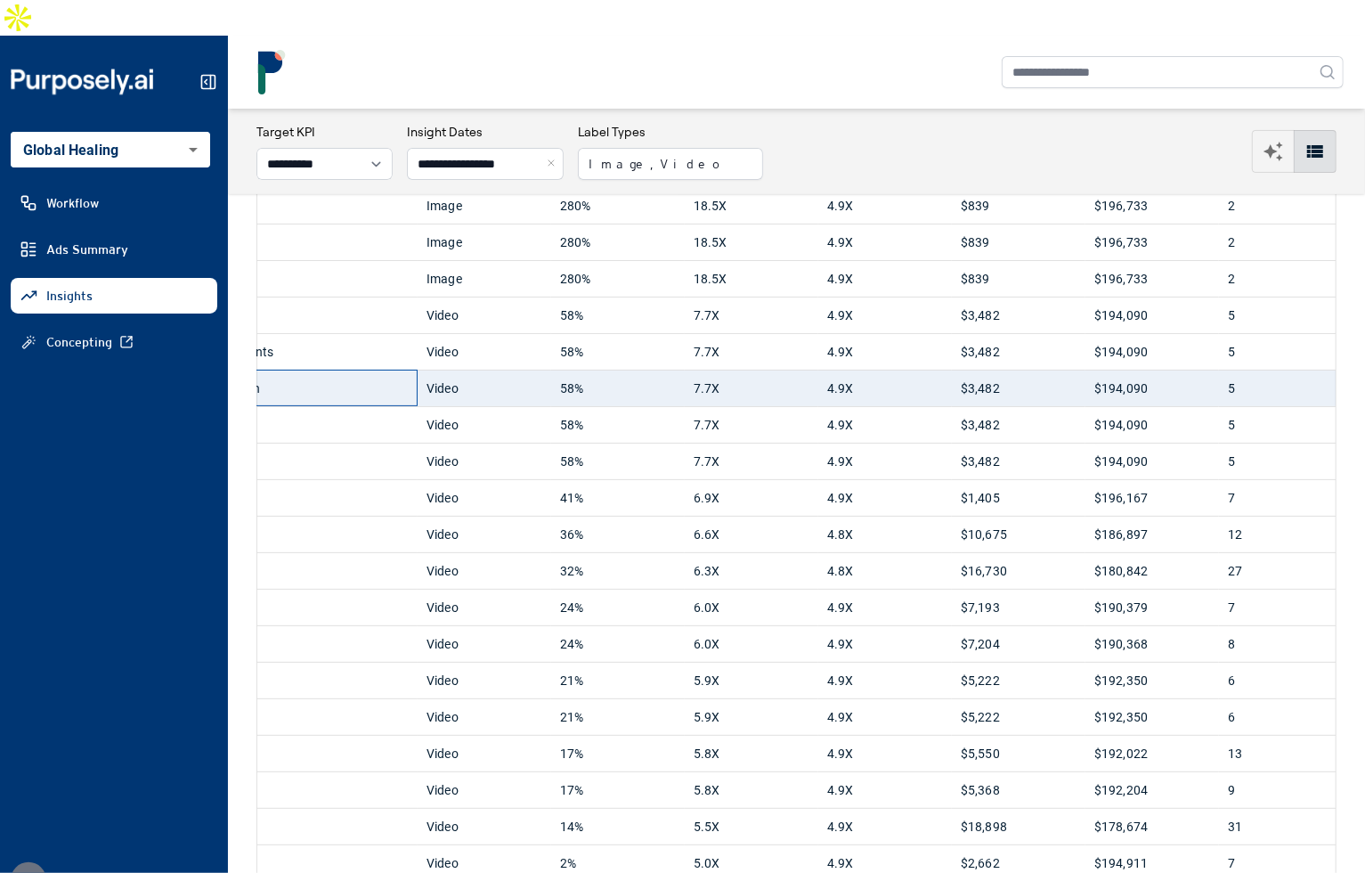
scroll to position [0, 0]
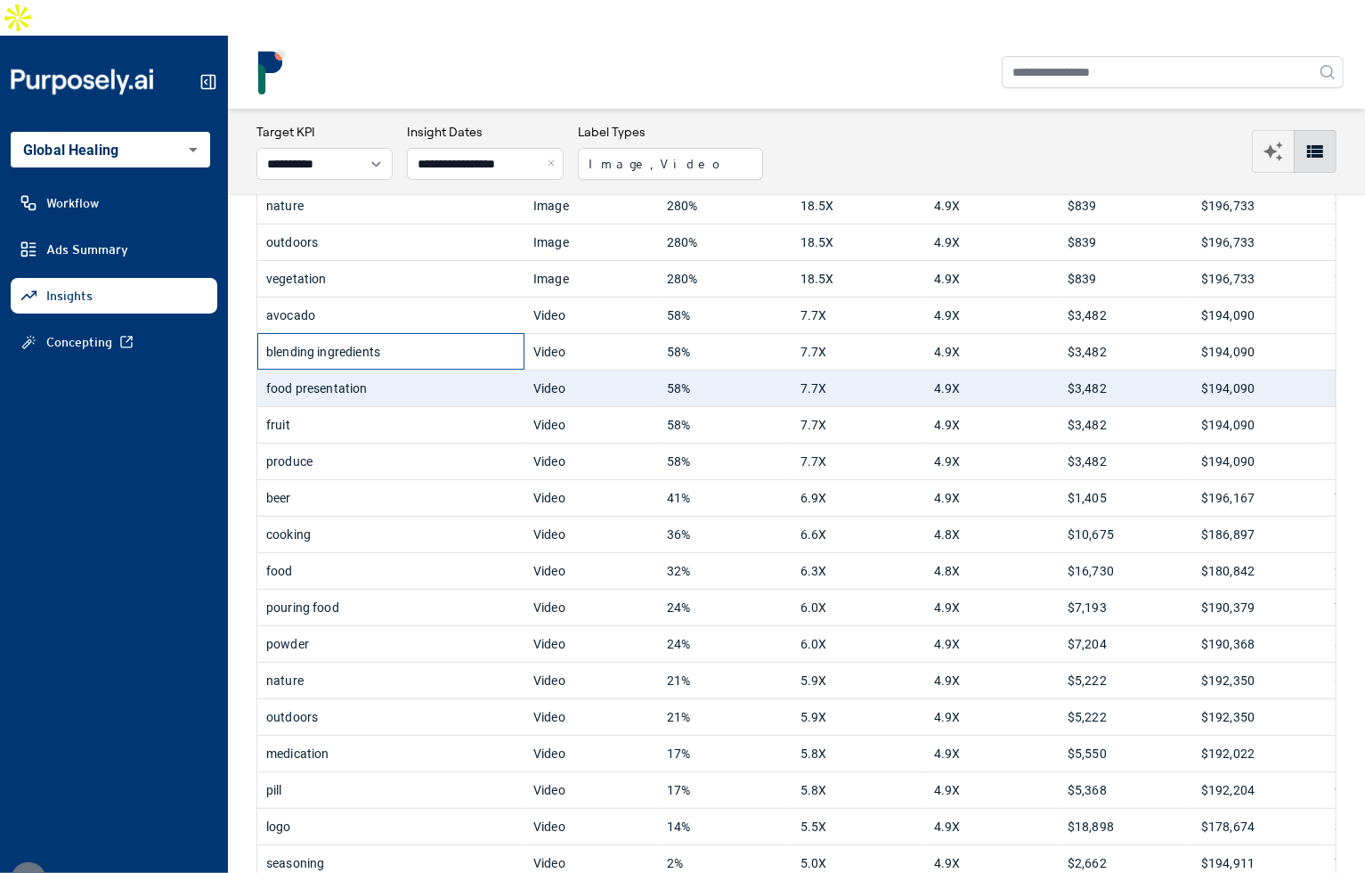
click at [330, 334] on div "blending ingredients" at bounding box center [390, 352] width 249 height 36
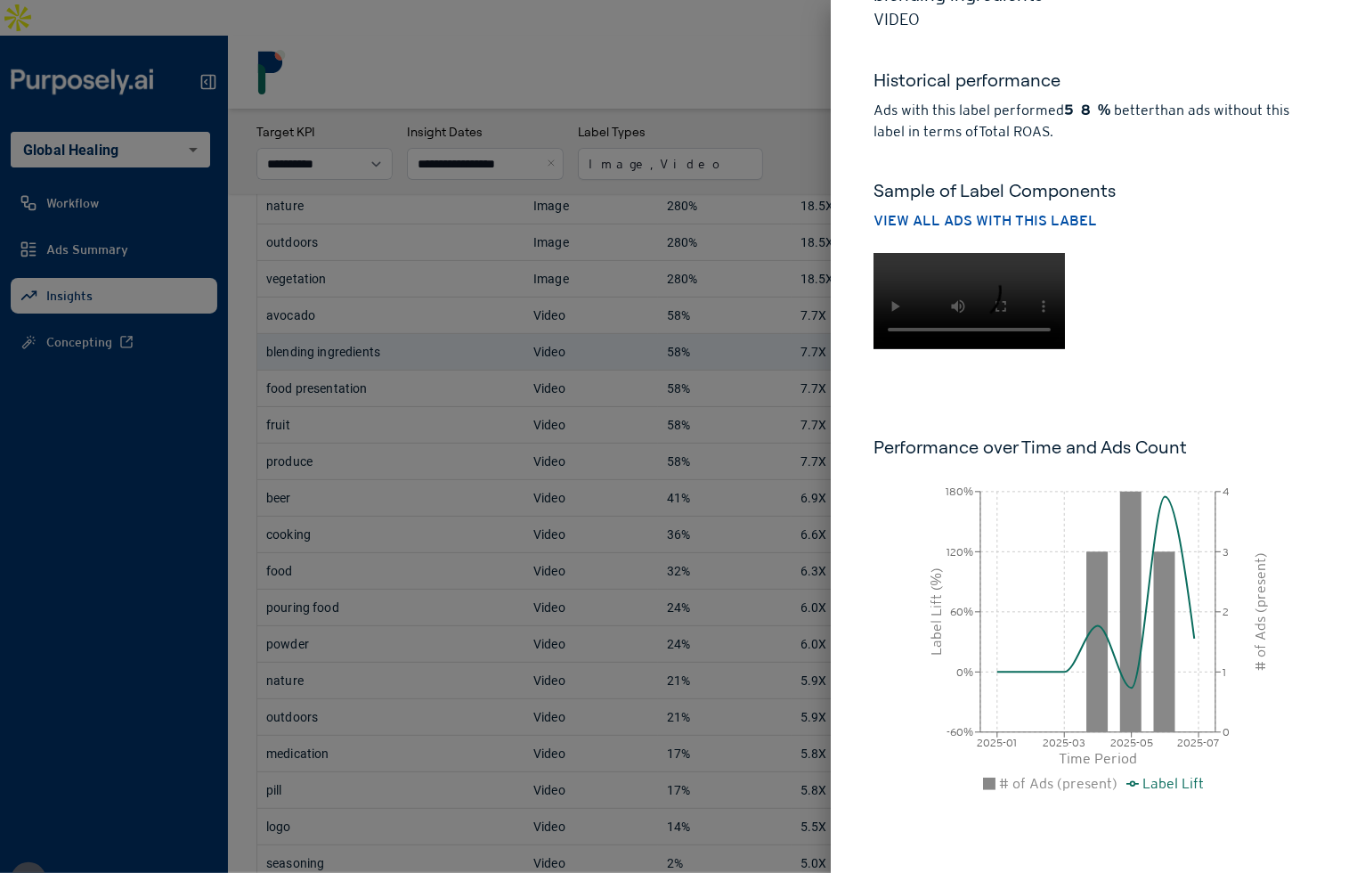
scroll to position [221, 0]
click at [159, 518] on div at bounding box center [682, 436] width 1365 height 873
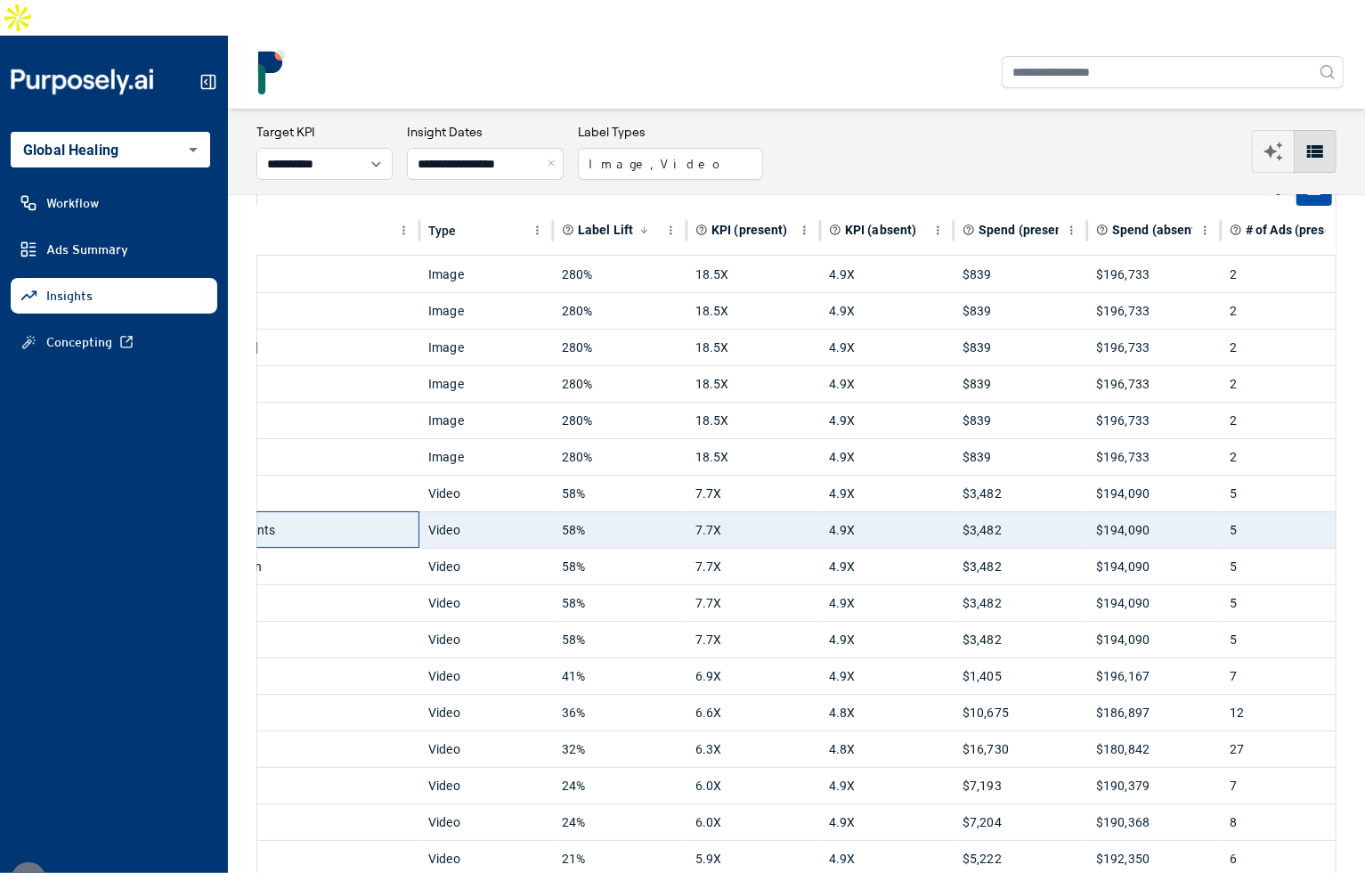
scroll to position [0, 0]
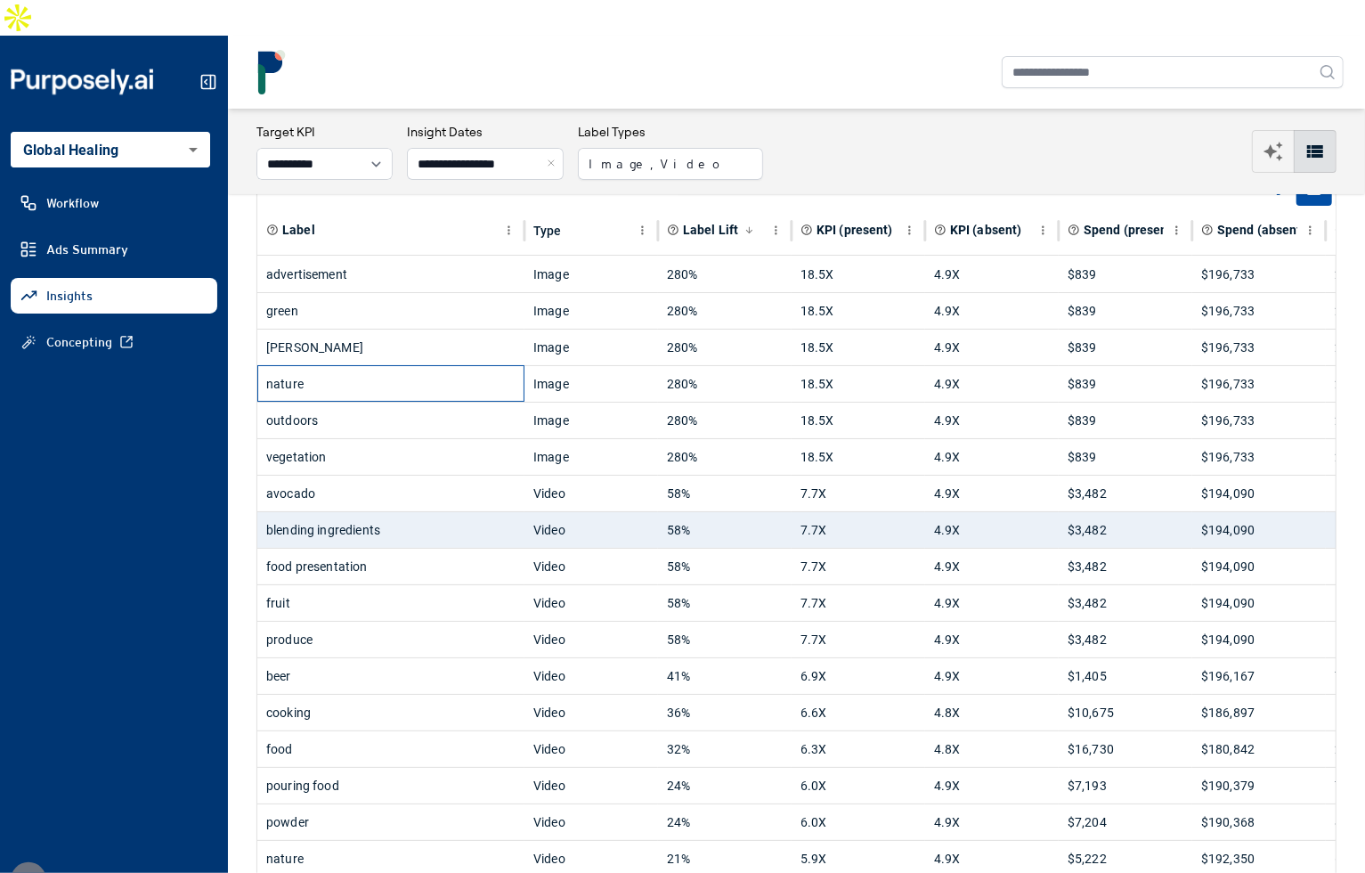
click at [454, 366] on div "nature" at bounding box center [390, 384] width 249 height 36
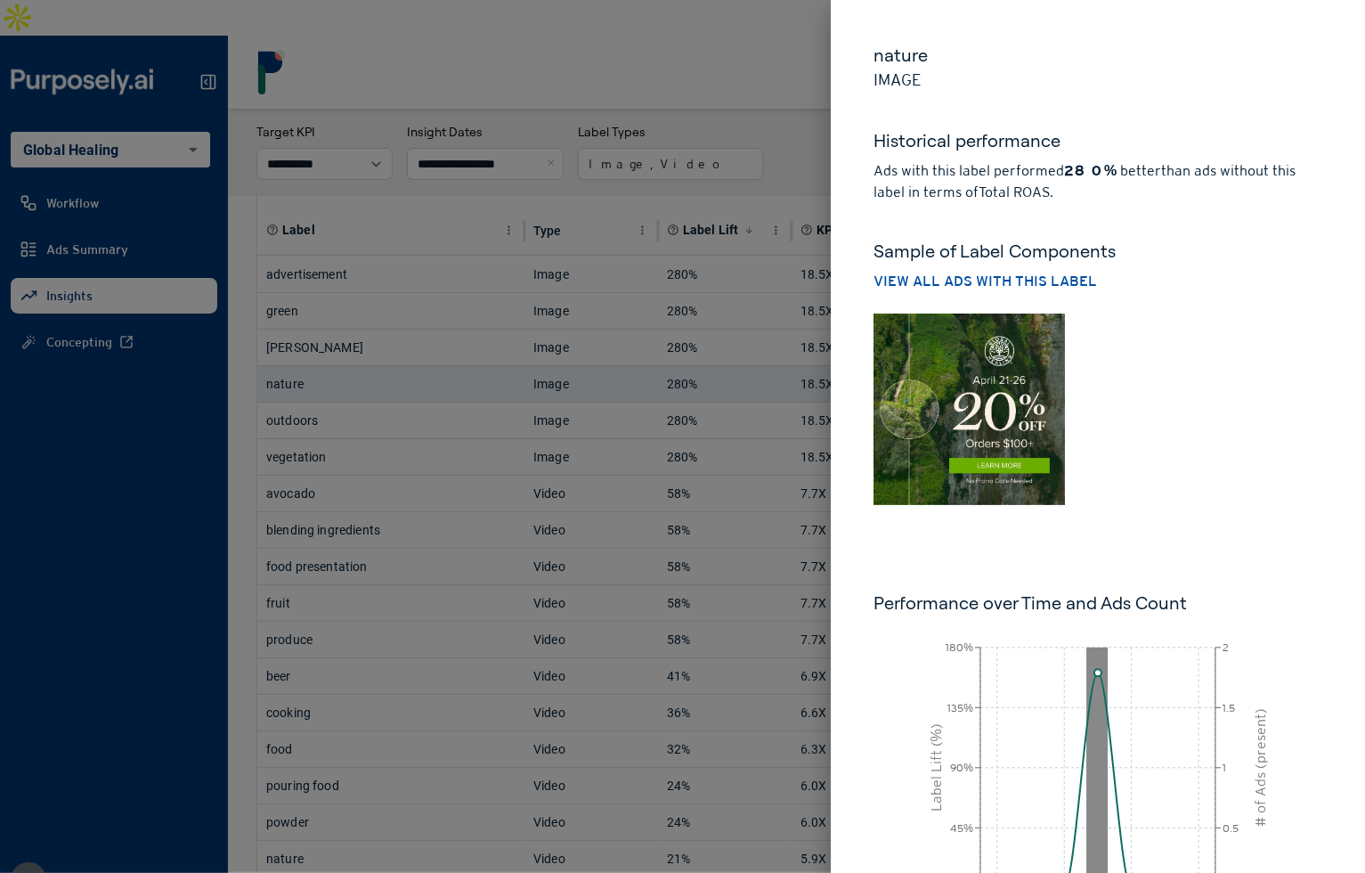
click at [629, 53] on div at bounding box center [682, 436] width 1365 height 873
